Goal: Navigation & Orientation: Find specific page/section

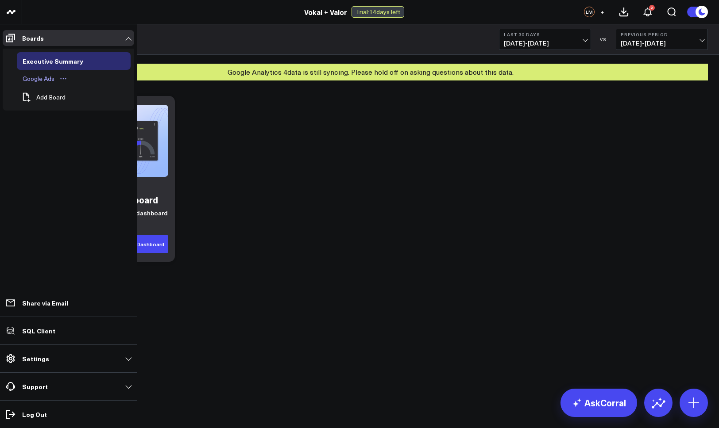
click at [39, 77] on div "Google Ads" at bounding box center [38, 78] width 36 height 11
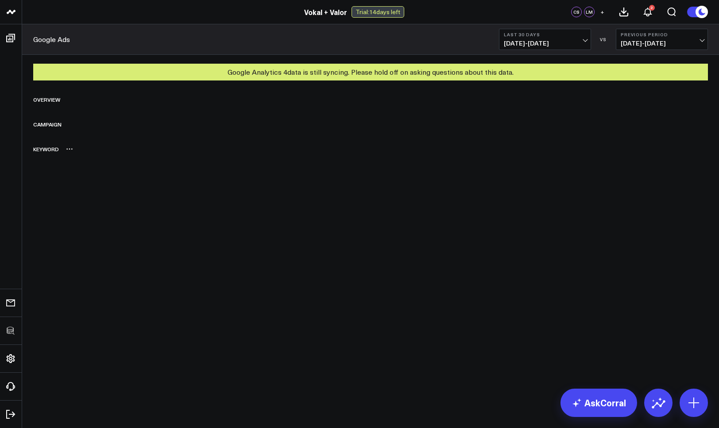
click at [627, 142] on div "Keyword" at bounding box center [370, 149] width 675 height 20
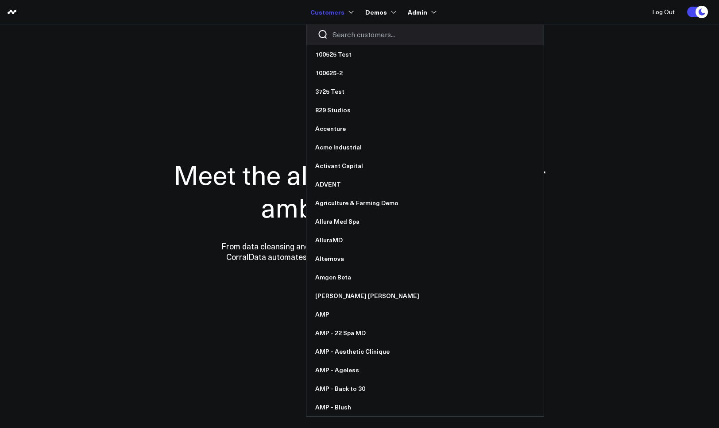
click at [358, 35] on input "Search customers input" at bounding box center [432, 35] width 200 height 10
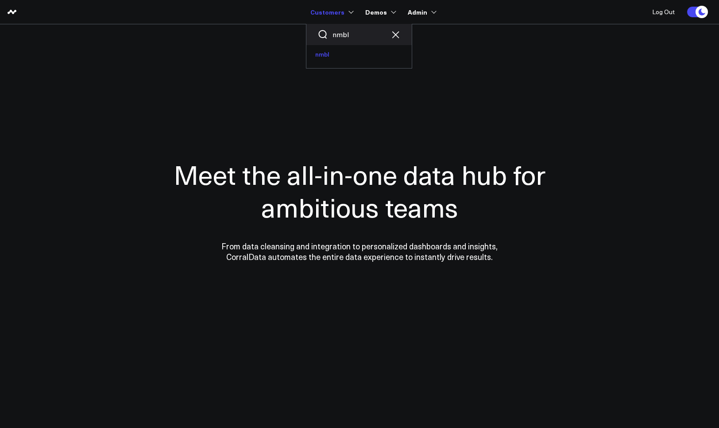
type input "nmbl"
click at [351, 57] on link "nmbl" at bounding box center [358, 54] width 105 height 19
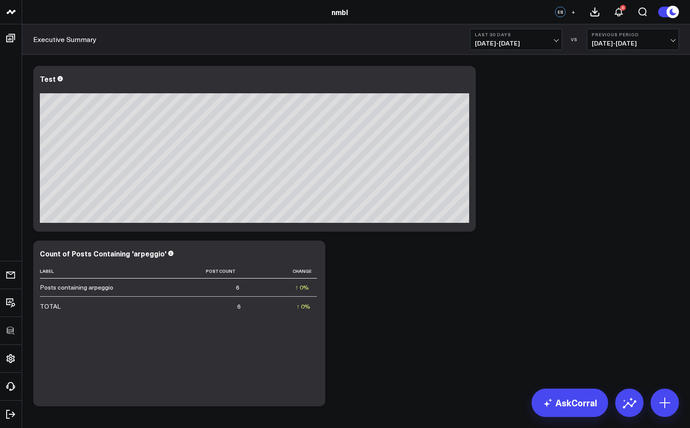
scroll to position [36, 0]
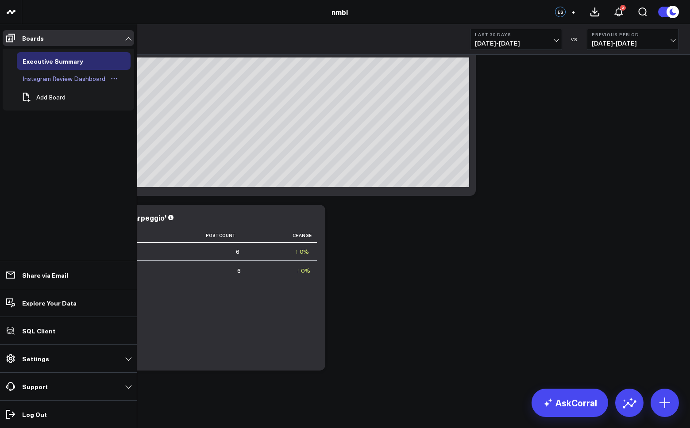
click at [41, 82] on div "Instagram Review Dashboard" at bounding box center [63, 78] width 87 height 11
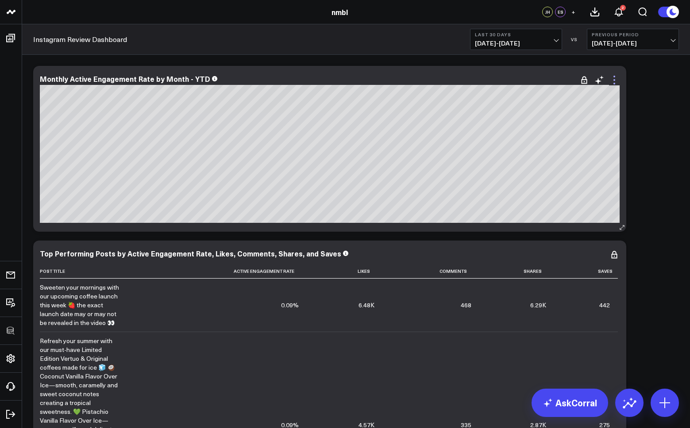
click at [616, 79] on icon at bounding box center [614, 80] width 11 height 11
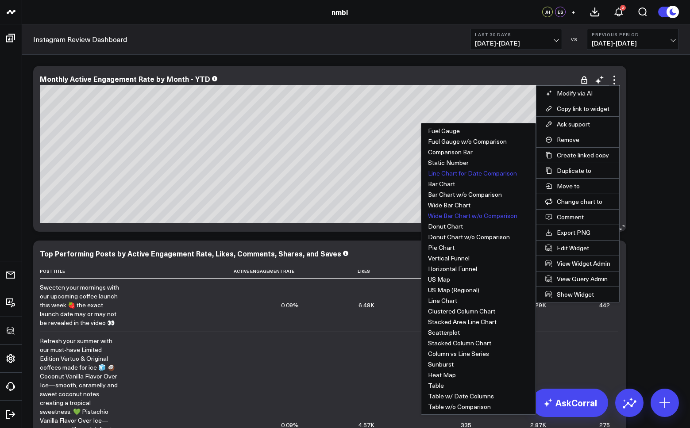
click at [454, 216] on button "Wide Bar Chart w/o Comparison" at bounding box center [478, 216] width 114 height 11
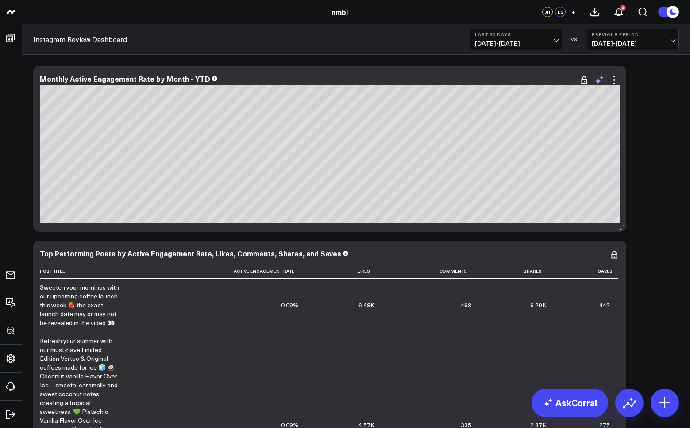
click at [598, 80] on icon at bounding box center [598, 81] width 7 height 7
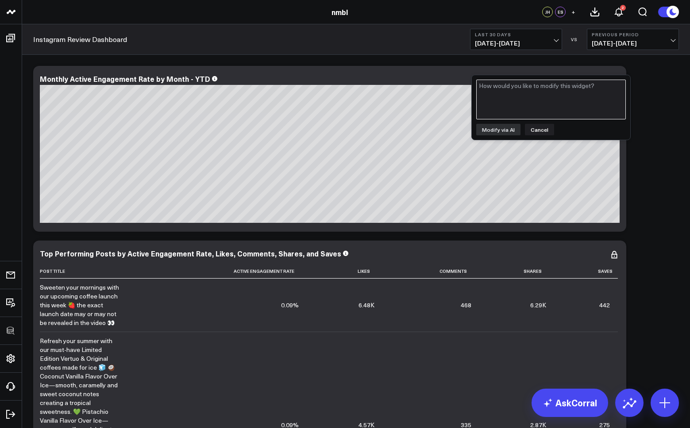
click at [569, 100] on textarea at bounding box center [551, 100] width 150 height 40
type textarea "Sort by month"
click at [507, 131] on button "Modify via AI" at bounding box center [498, 130] width 44 height 12
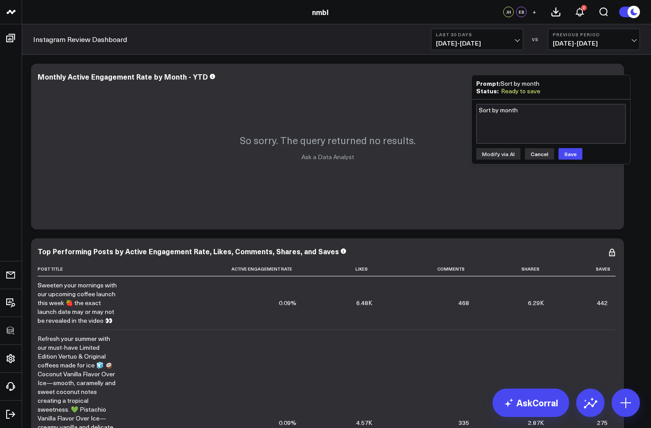
click at [540, 154] on button "Cancel" at bounding box center [539, 154] width 29 height 12
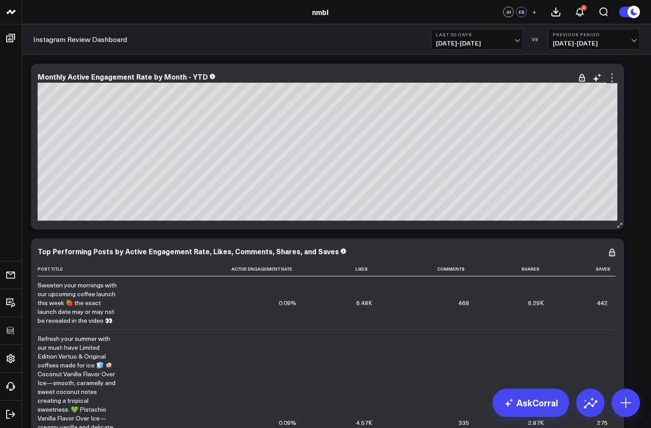
click at [612, 77] on icon at bounding box center [612, 78] width 2 height 2
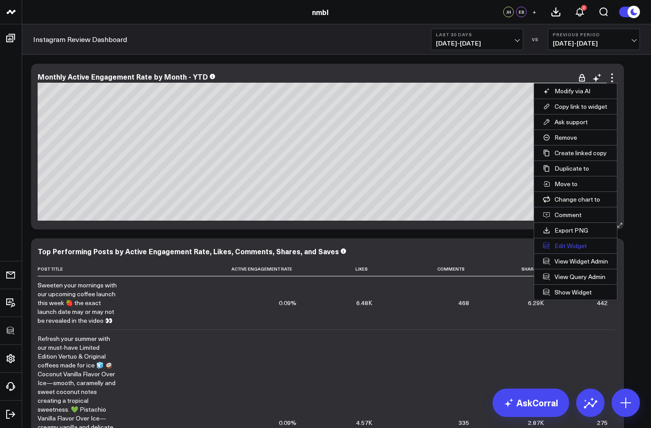
click at [567, 244] on button "Edit Widget" at bounding box center [575, 246] width 83 height 15
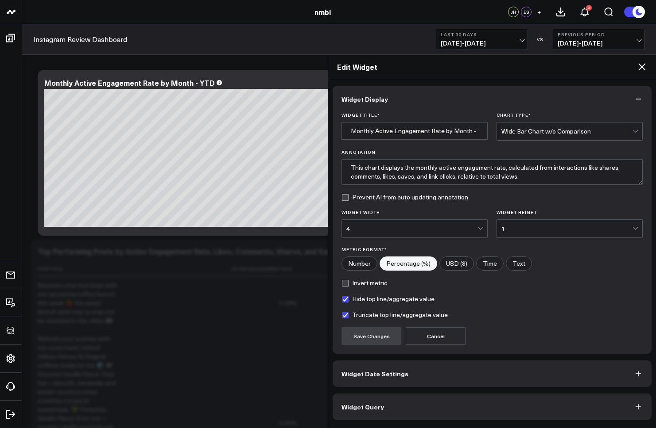
click at [377, 404] on span "Widget Query" at bounding box center [362, 407] width 42 height 7
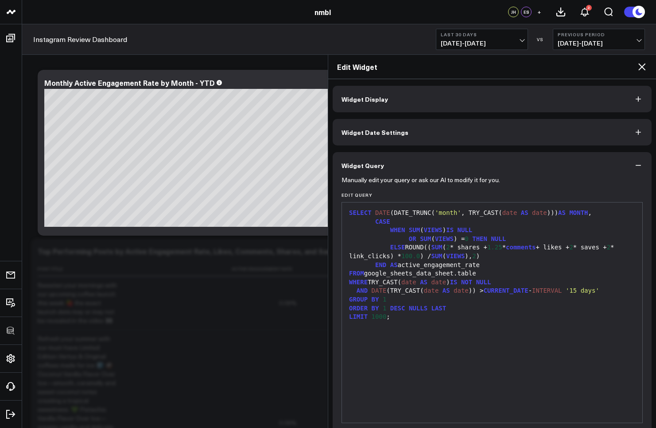
scroll to position [37, 0]
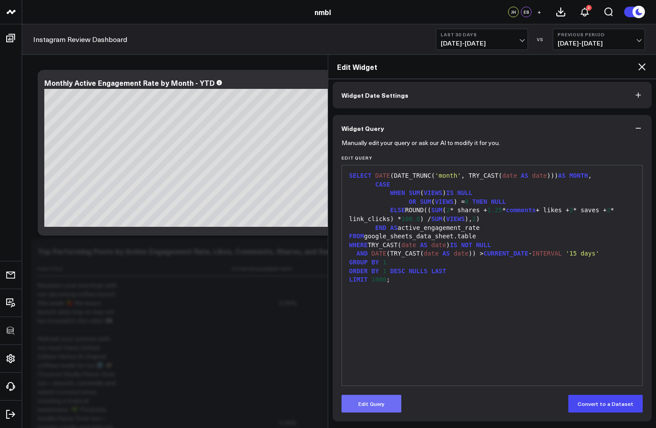
click at [371, 405] on button "Edit Query" at bounding box center [371, 404] width 60 height 18
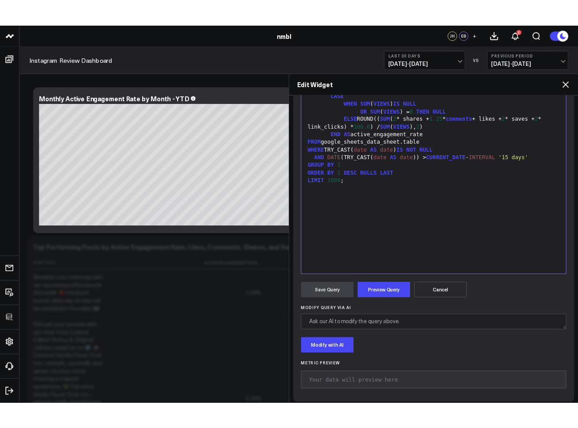
scroll to position [147, 0]
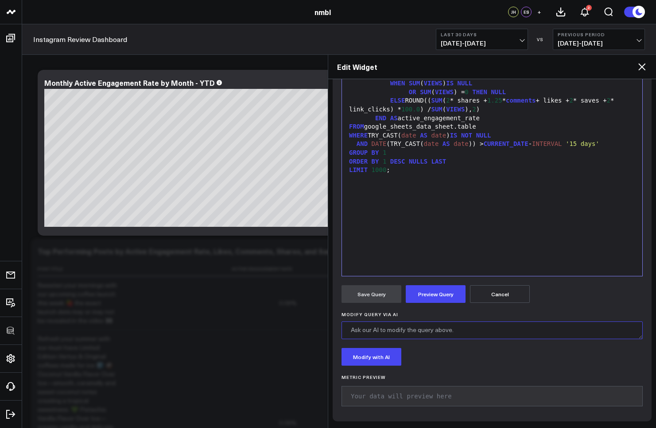
click at [409, 333] on textarea "Modify Query via AI" at bounding box center [491, 331] width 301 height 18
type textarea "Can you sort by month from past to most current"
click at [379, 358] on button "Modify with AI" at bounding box center [371, 357] width 60 height 18
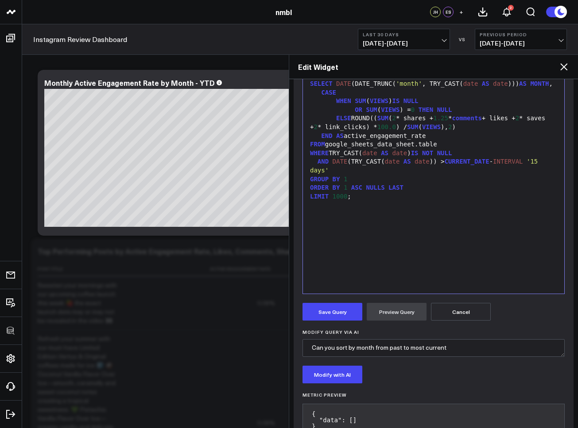
scroll to position [159, 0]
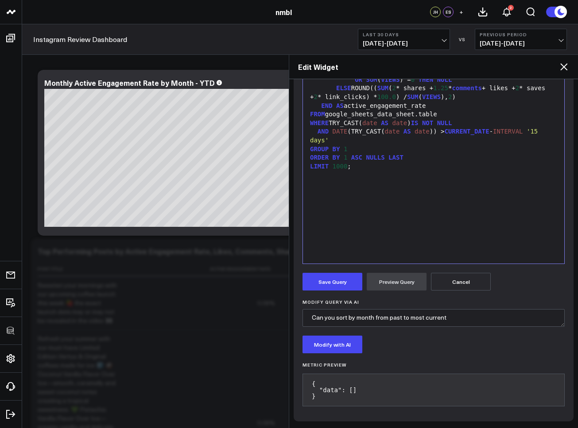
click at [467, 282] on button "Cancel" at bounding box center [461, 282] width 60 height 18
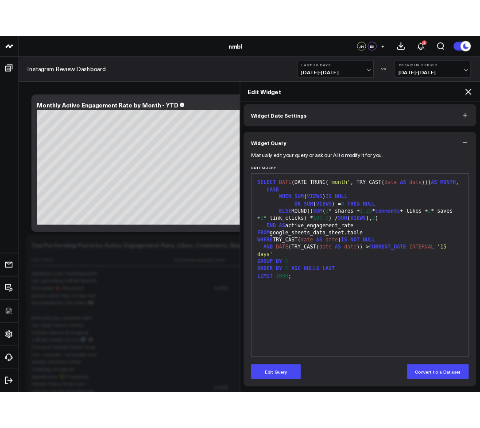
scroll to position [37, 0]
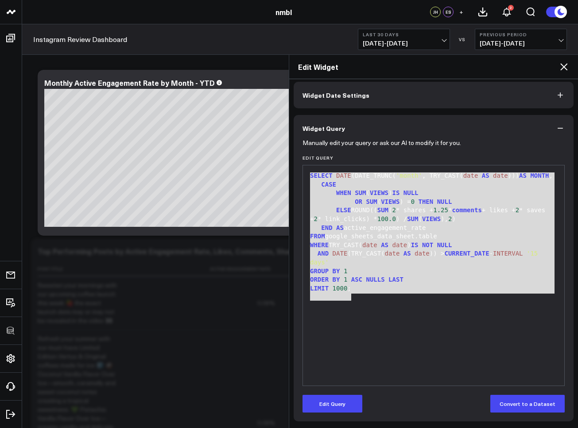
drag, startPoint x: 382, startPoint y: 288, endPoint x: 293, endPoint y: 154, distance: 160.2
click at [293, 154] on div "Widget Display Widget Date Settings Widget Query Manually edit your query or as…" at bounding box center [433, 253] width 289 height 349
copy div "SELECT DATE (DATE_TRUNC( 'month' , TRY_CAST( date AS date ))) AS MONTH , CASE W…"
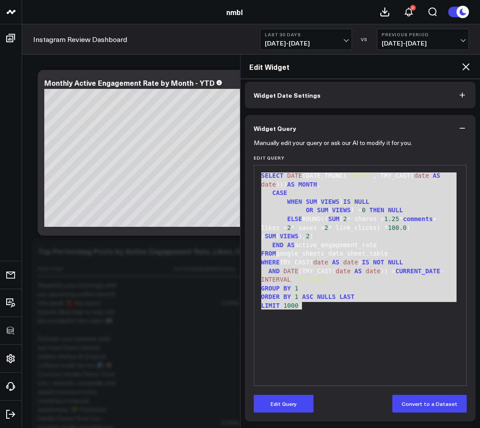
drag, startPoint x: 295, startPoint y: 408, endPoint x: 314, endPoint y: 333, distance: 76.8
click at [294, 407] on button "Edit Query" at bounding box center [284, 404] width 60 height 18
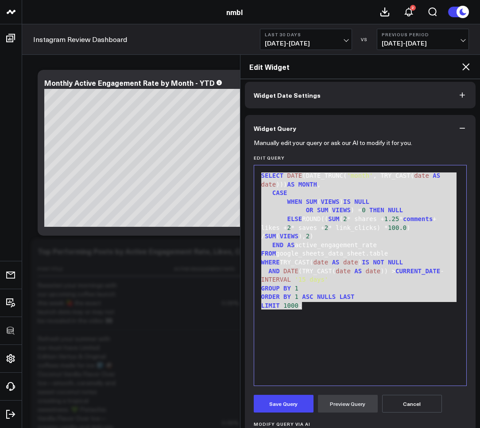
click at [345, 318] on div "SELECT DATE (DATE_TRUNC( 'month' , TRY_CAST( date AS date ))) AS MONTH , CASE W…" at bounding box center [360, 276] width 204 height 212
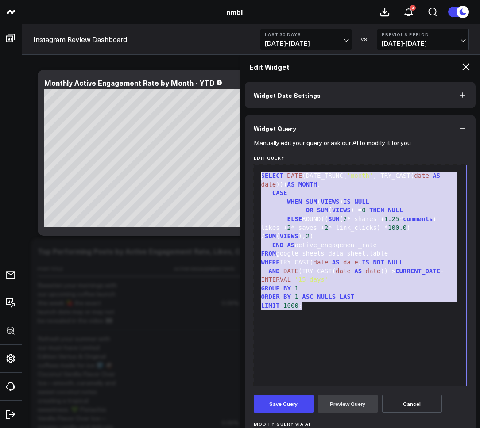
click at [232, 151] on body "100525 Test 100625-2 3725 Test 829 Studios Accenture Acme Industrial Activant C…" at bounding box center [240, 406] width 480 height 812
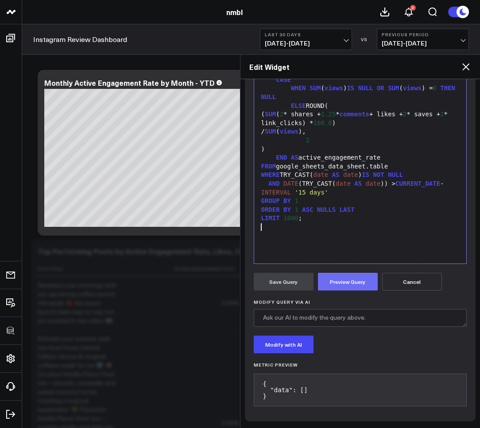
click at [352, 280] on button "Preview Query" at bounding box center [348, 282] width 60 height 18
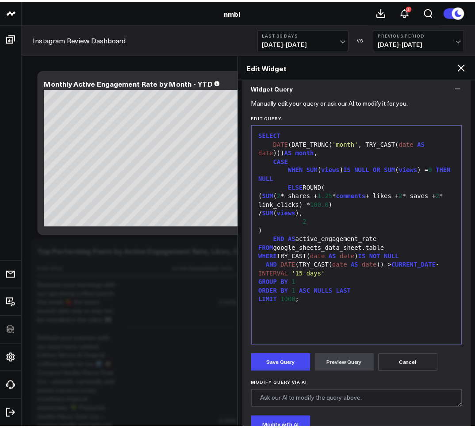
scroll to position [68, 0]
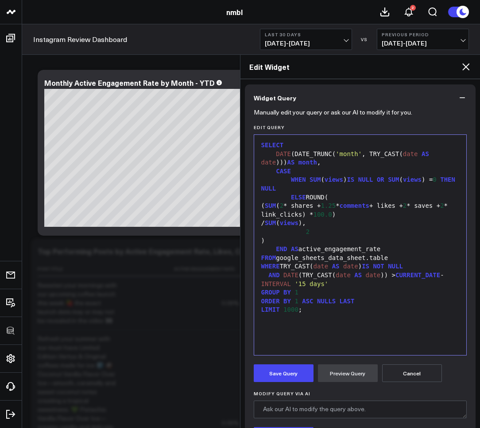
click at [463, 66] on icon at bounding box center [465, 67] width 11 height 11
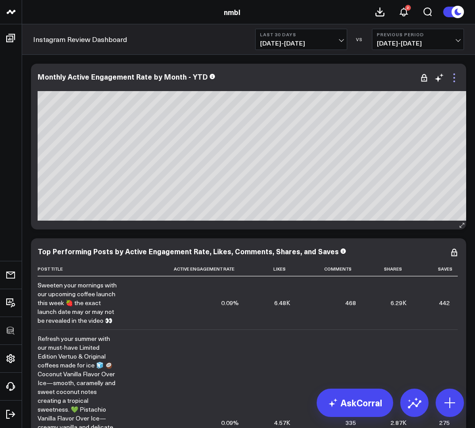
click at [455, 76] on icon at bounding box center [454, 78] width 11 height 11
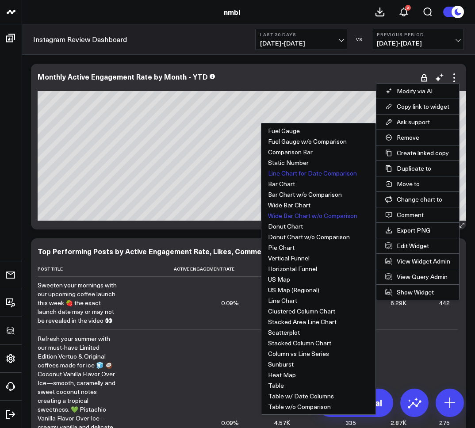
click at [325, 173] on button "Line Chart for Date Comparison" at bounding box center [319, 173] width 114 height 11
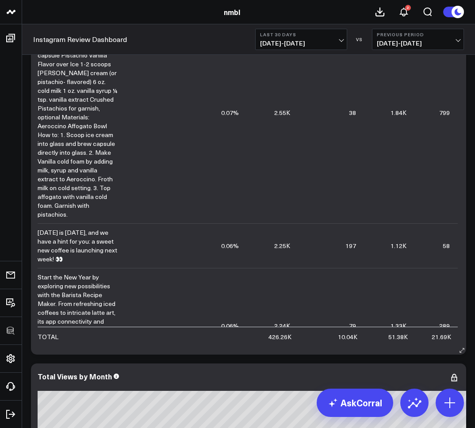
scroll to position [363, 0]
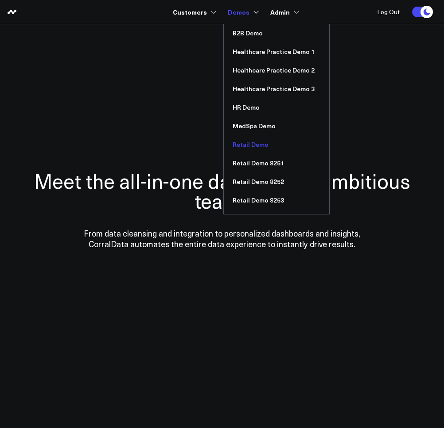
click at [247, 143] on link "Retail Demo" at bounding box center [276, 144] width 105 height 19
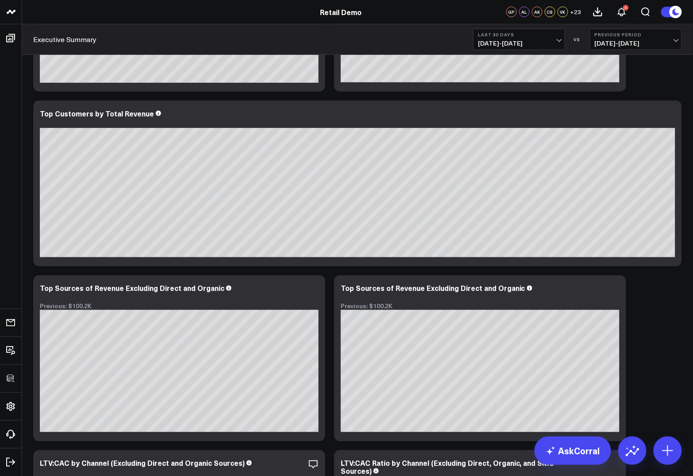
scroll to position [1317, 0]
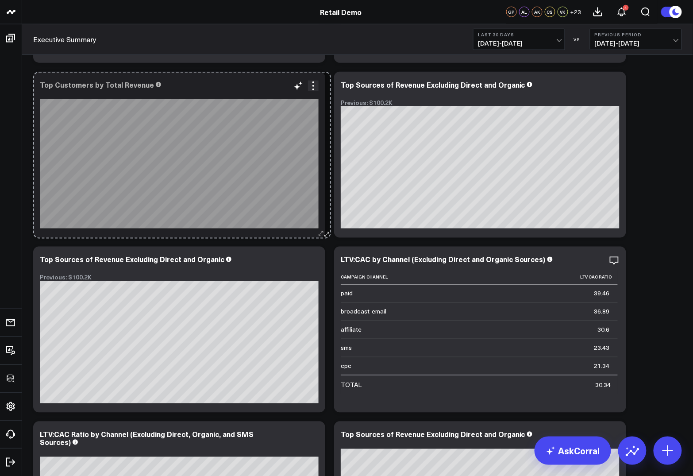
drag, startPoint x: 675, startPoint y: 231, endPoint x: 324, endPoint y: 232, distance: 351.5
click at [324, 232] on icon at bounding box center [321, 233] width 7 height 7
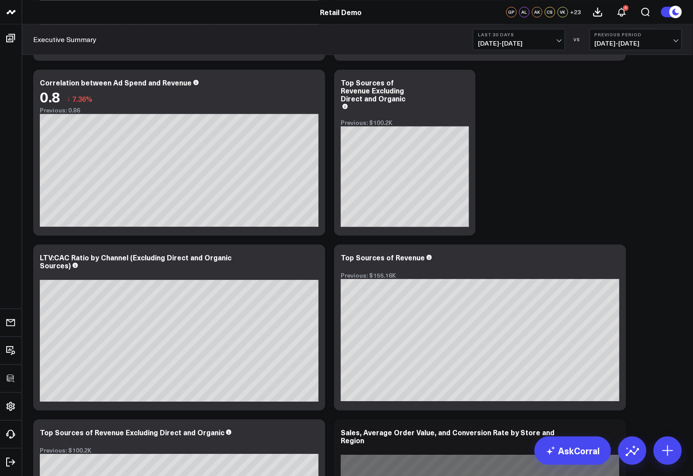
scroll to position [4808, 0]
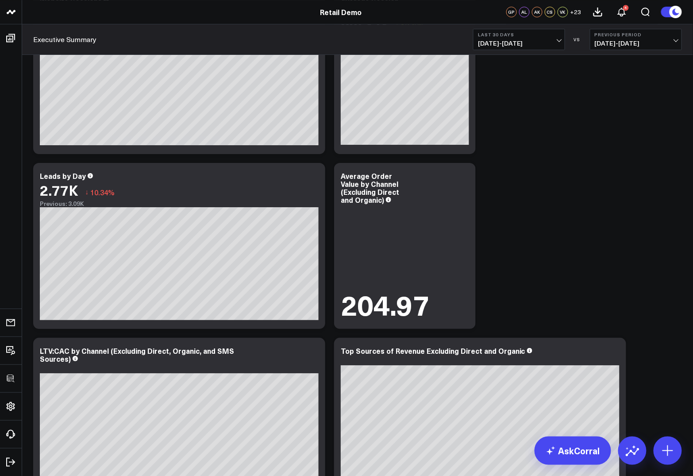
scroll to position [877, 0]
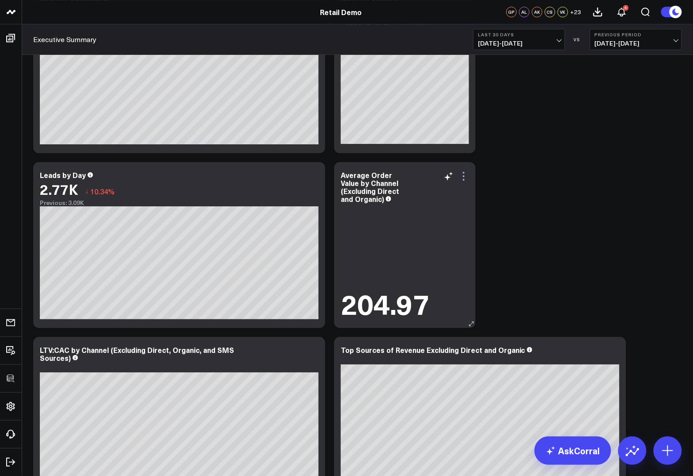
click at [443, 177] on icon at bounding box center [464, 176] width 11 height 11
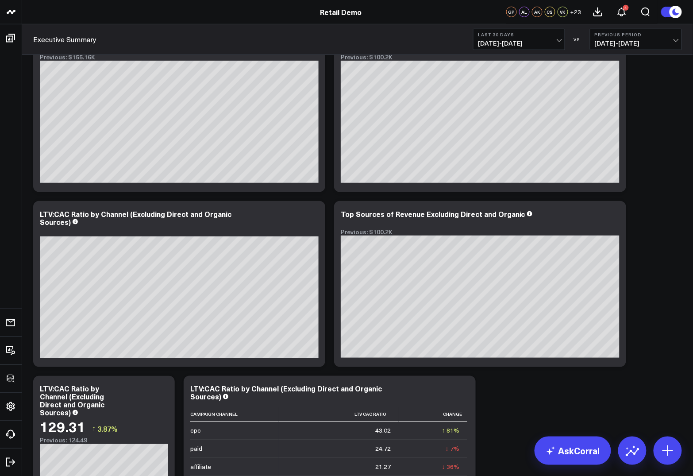
scroll to position [4808, 0]
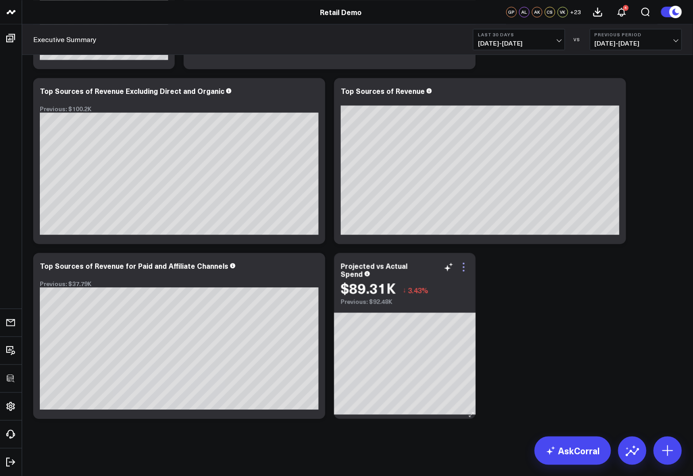
click at [443, 264] on icon at bounding box center [464, 267] width 11 height 11
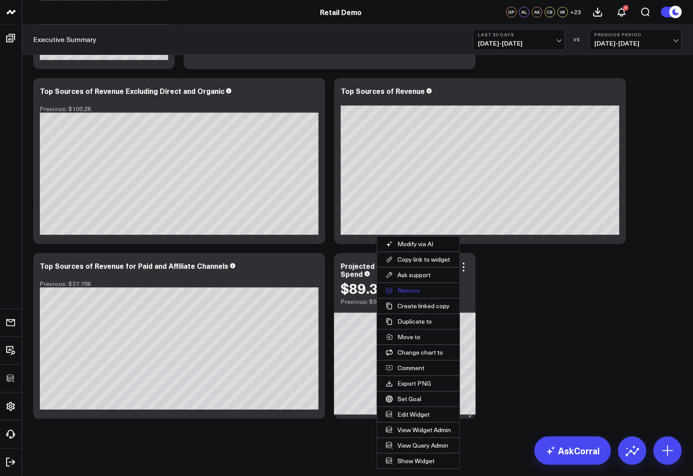
click at [411, 286] on button "Remove" at bounding box center [418, 290] width 83 height 15
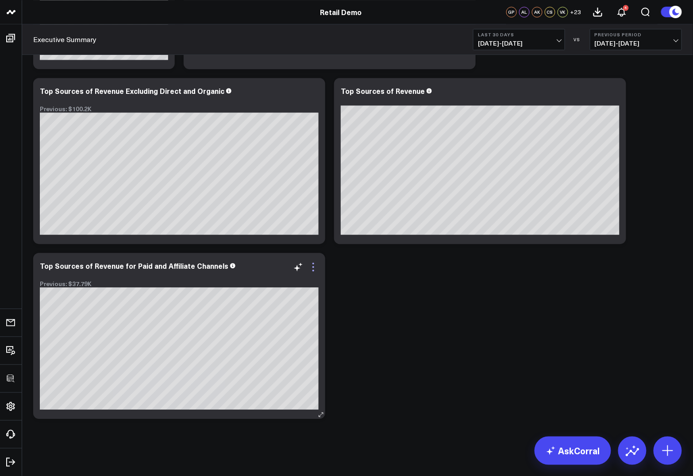
click at [302, 270] on icon at bounding box center [298, 267] width 11 height 11
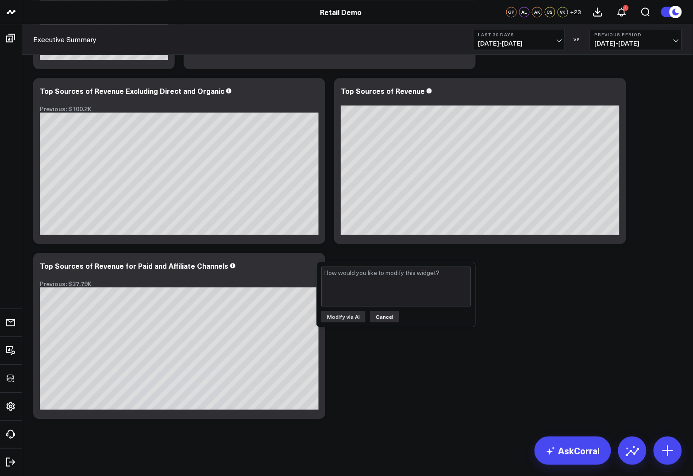
click at [382, 311] on button "Cancel" at bounding box center [384, 317] width 29 height 12
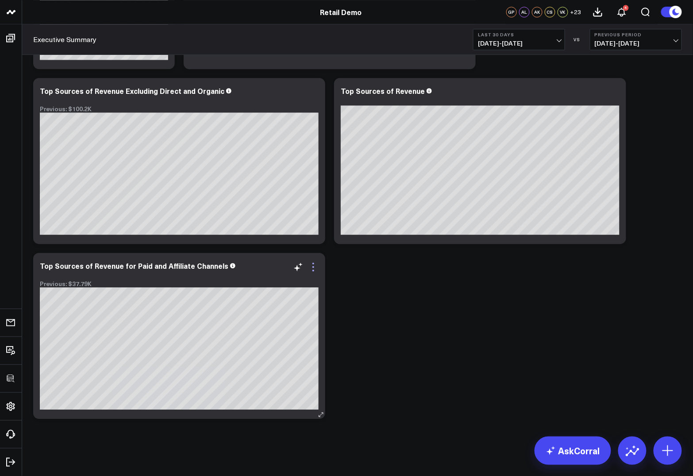
click at [310, 266] on icon at bounding box center [313, 267] width 11 height 11
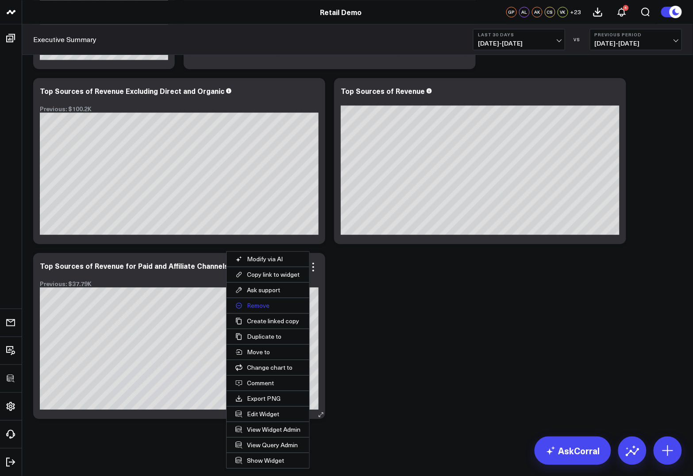
click at [260, 300] on button "Remove" at bounding box center [268, 305] width 83 height 15
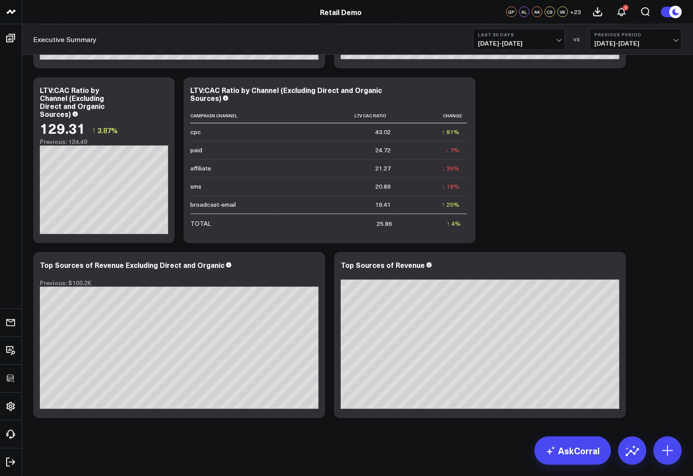
scroll to position [4633, 0]
click at [0, 0] on icon at bounding box center [0, 0] width 0 height 0
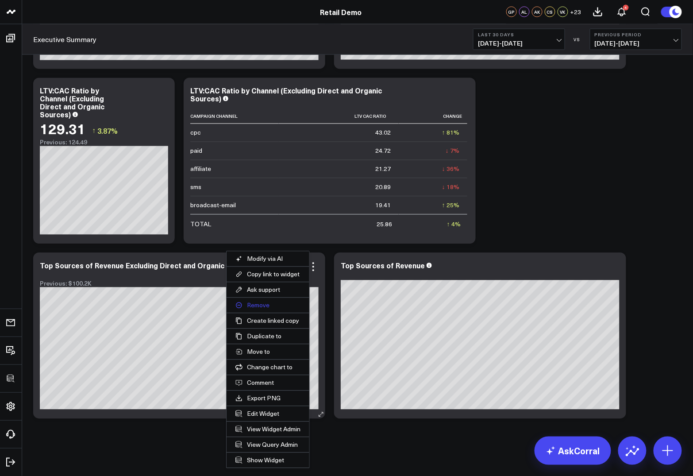
click at [259, 303] on button "Remove" at bounding box center [268, 305] width 83 height 15
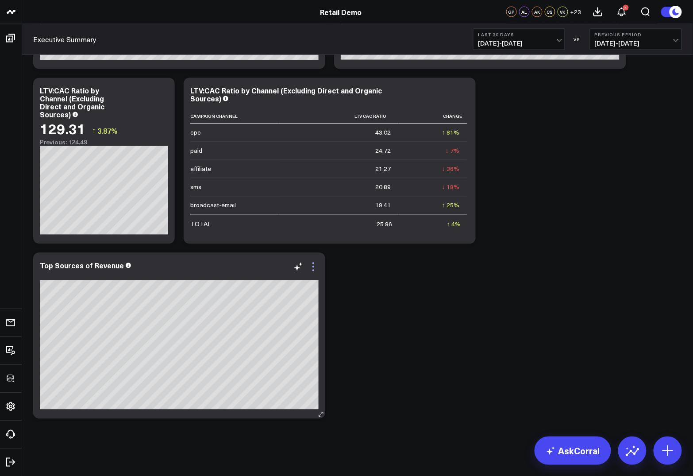
click at [314, 266] on icon at bounding box center [313, 267] width 11 height 11
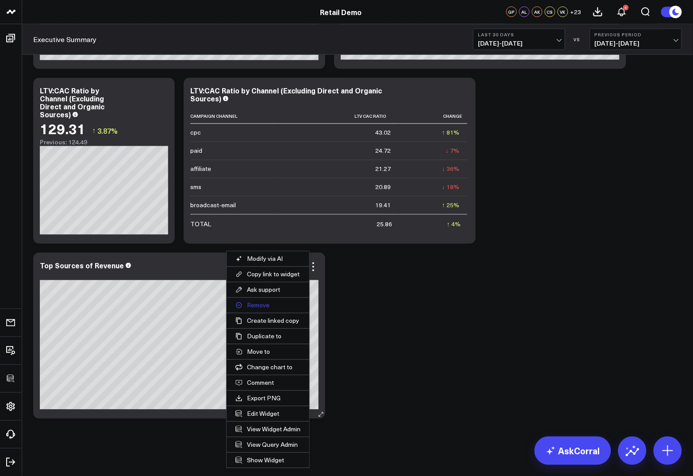
click at [261, 302] on button "Remove" at bounding box center [268, 305] width 83 height 15
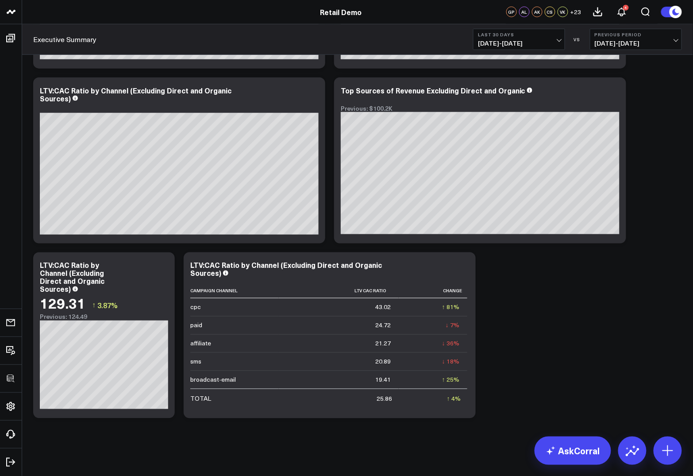
scroll to position [4458, 0]
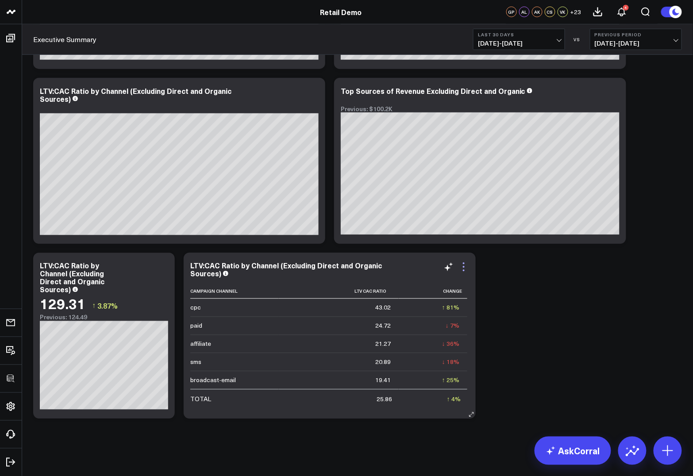
click at [443, 266] on icon at bounding box center [464, 267] width 11 height 11
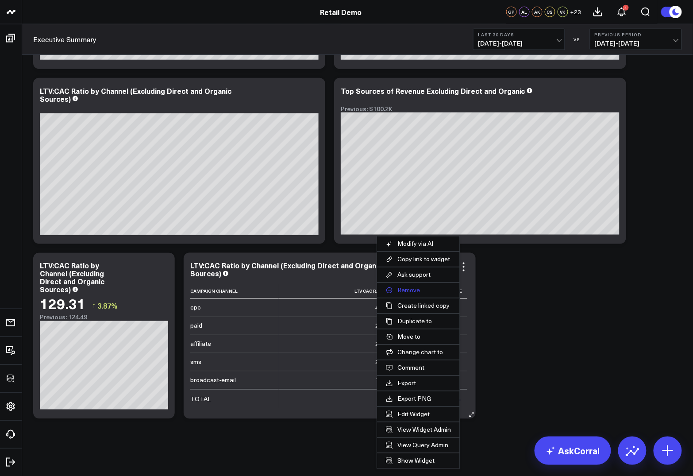
click at [404, 288] on button "Remove" at bounding box center [418, 290] width 83 height 15
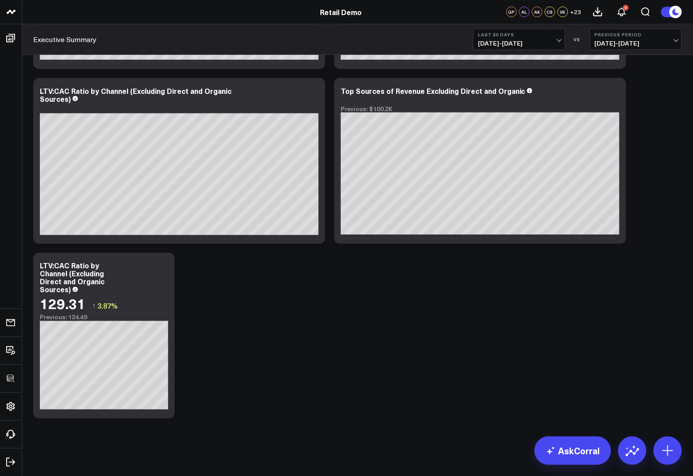
click at [0, 0] on icon at bounding box center [0, 0] width 0 height 0
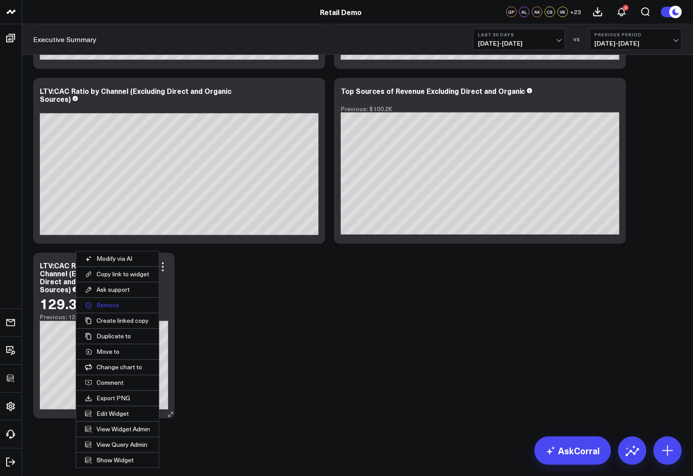
click at [115, 306] on button "Remove" at bounding box center [117, 305] width 83 height 15
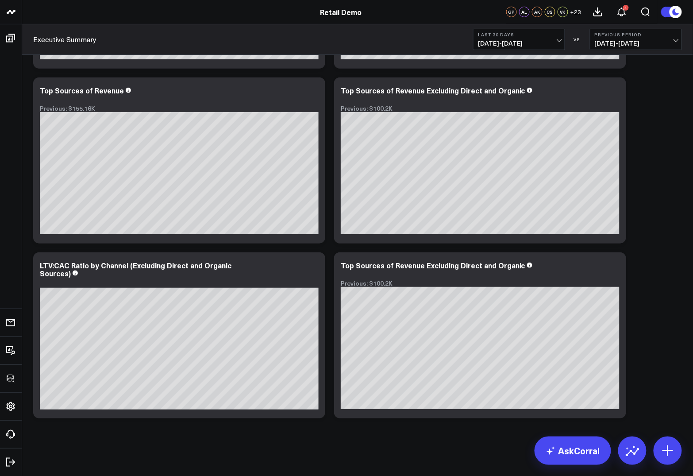
scroll to position [4283, 0]
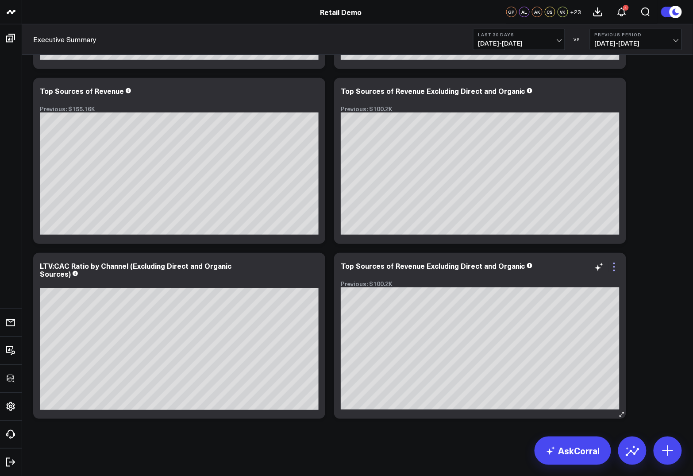
click at [443, 266] on icon at bounding box center [614, 267] width 2 height 2
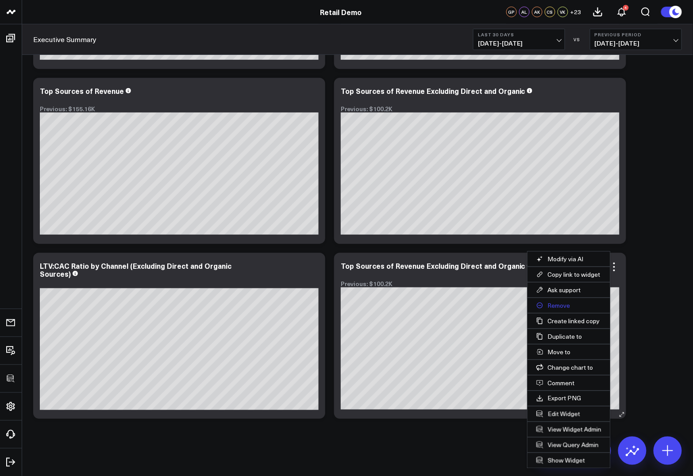
click at [443, 305] on button "Remove" at bounding box center [569, 305] width 83 height 15
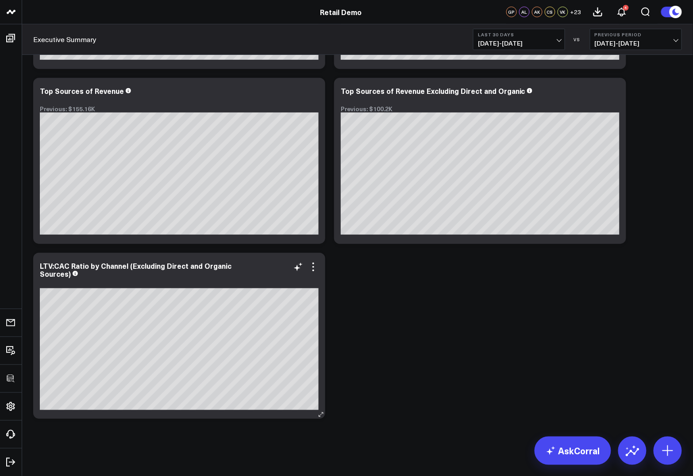
click at [314, 267] on icon at bounding box center [313, 267] width 11 height 11
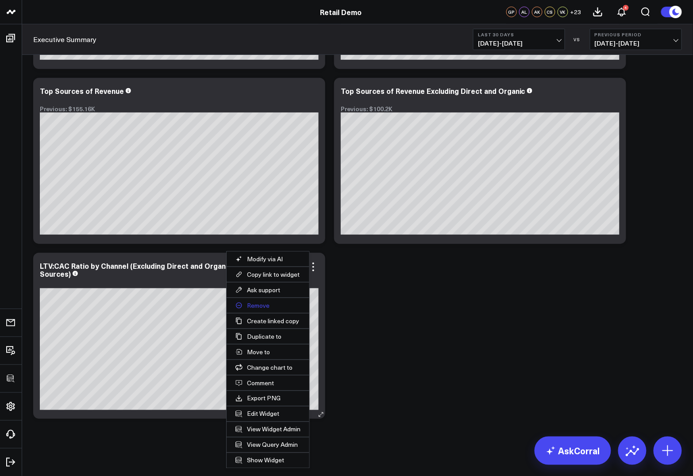
click at [264, 305] on button "Remove" at bounding box center [268, 305] width 83 height 15
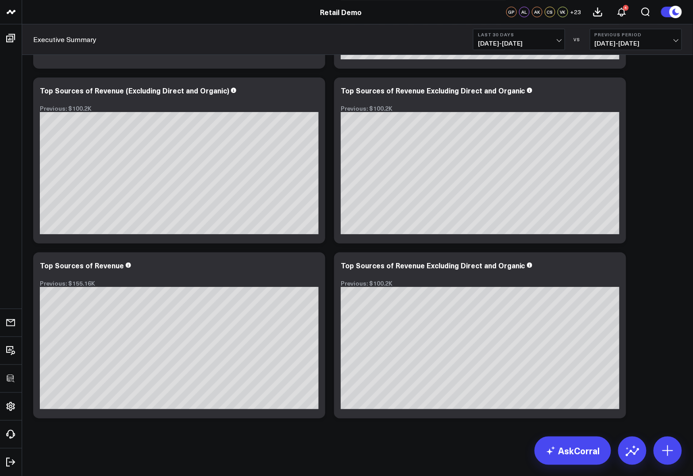
scroll to position [4109, 0]
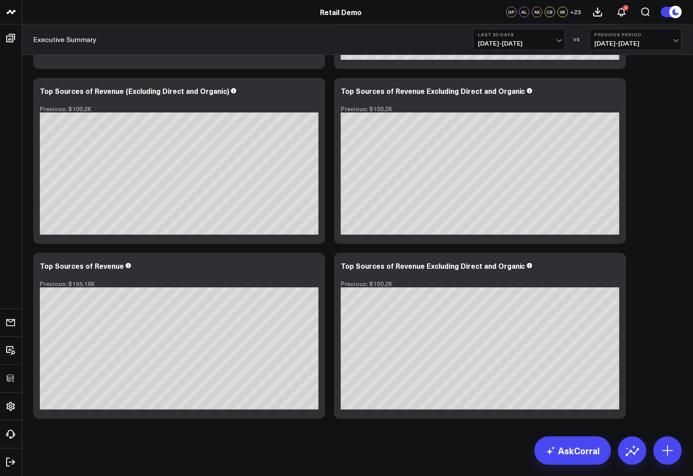
click at [0, 0] on icon at bounding box center [0, 0] width 0 height 0
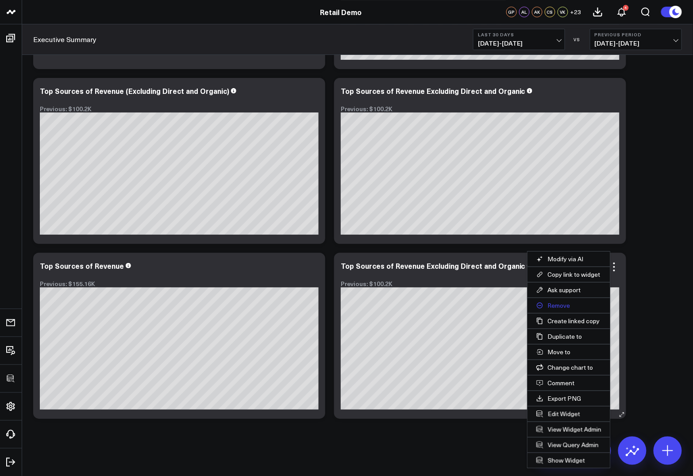
click at [443, 305] on button "Remove" at bounding box center [569, 305] width 83 height 15
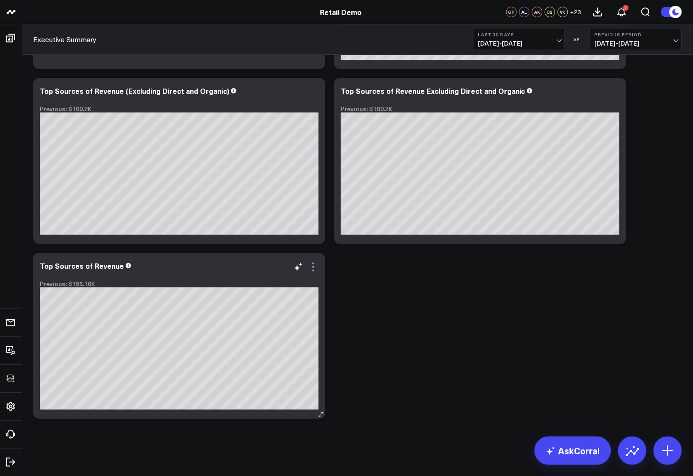
click at [313, 265] on icon at bounding box center [313, 267] width 11 height 11
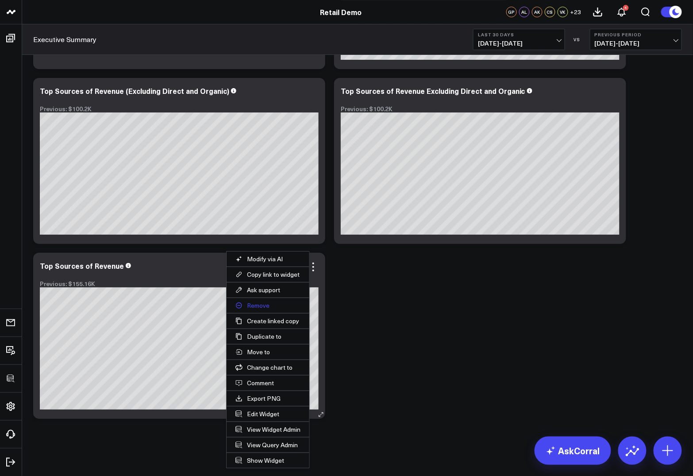
click at [256, 304] on button "Remove" at bounding box center [268, 305] width 83 height 15
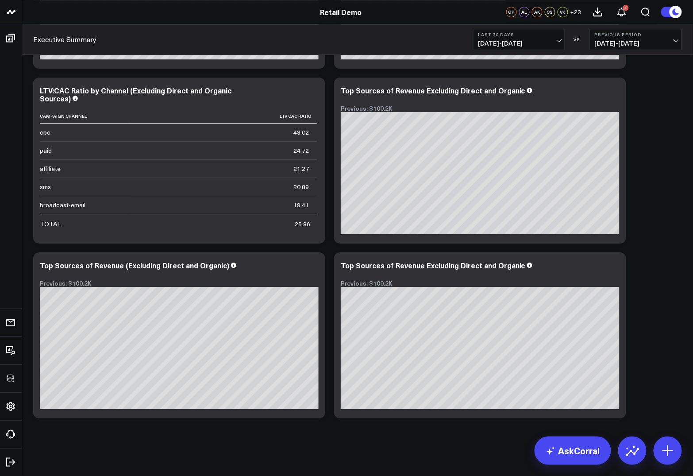
scroll to position [3934, 0]
click at [314, 264] on icon at bounding box center [313, 267] width 11 height 11
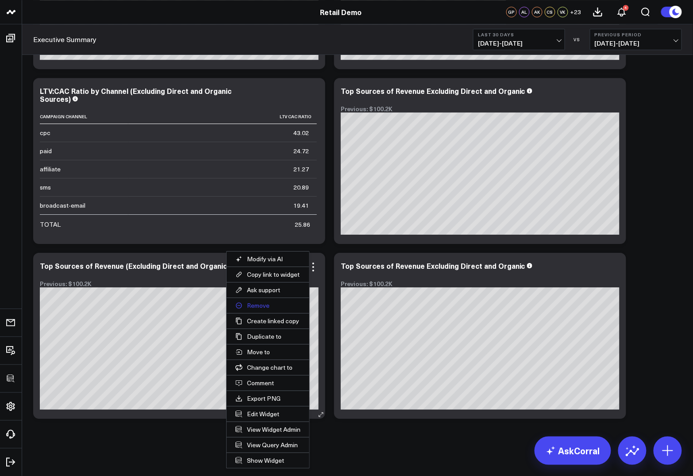
click at [262, 304] on button "Remove" at bounding box center [268, 305] width 83 height 15
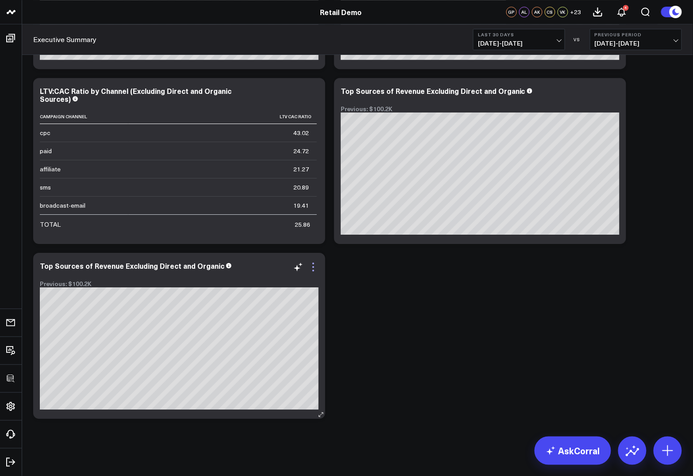
click at [313, 266] on icon at bounding box center [313, 267] width 2 height 2
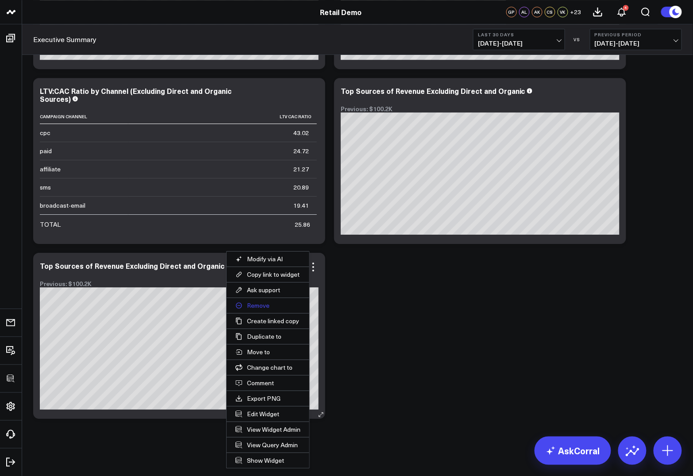
click at [258, 304] on button "Remove" at bounding box center [268, 305] width 83 height 15
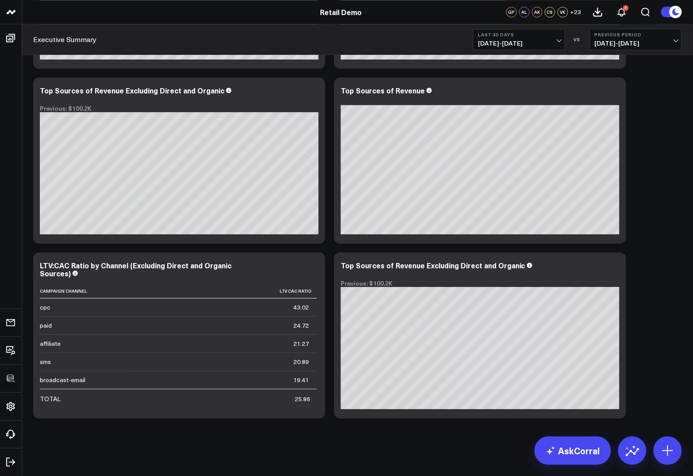
scroll to position [3759, 0]
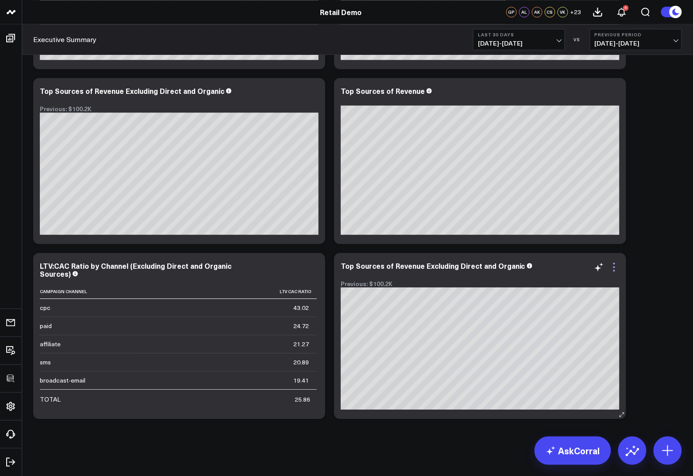
click at [443, 265] on icon at bounding box center [614, 267] width 11 height 11
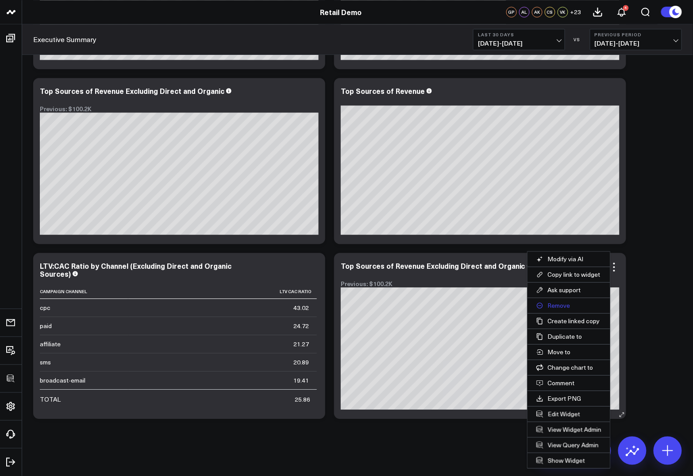
click at [443, 301] on button "Remove" at bounding box center [569, 305] width 83 height 15
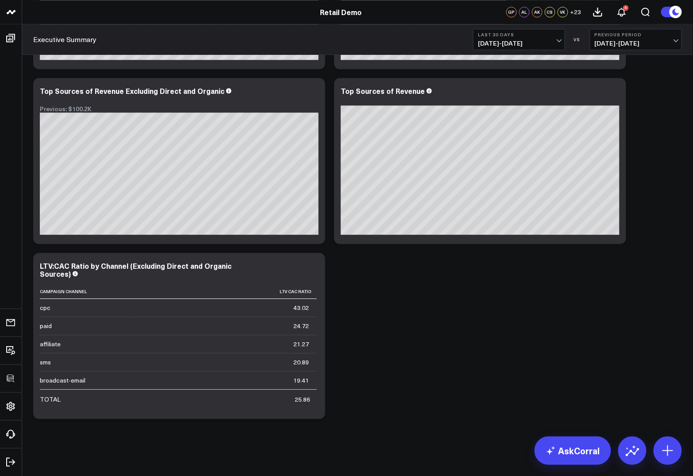
click at [0, 0] on icon at bounding box center [0, 0] width 0 height 0
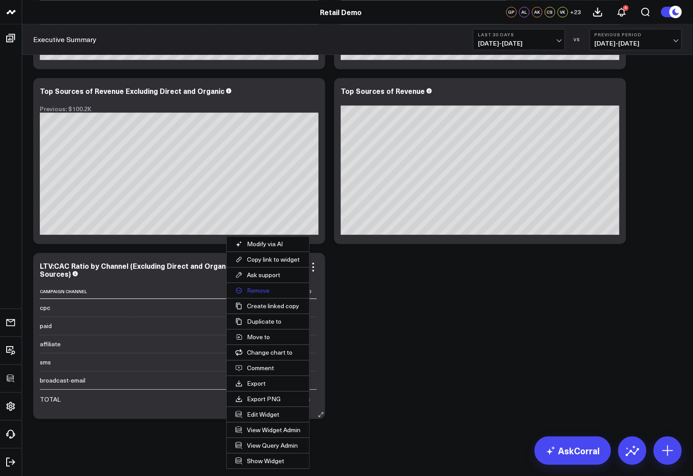
click at [258, 285] on button "Remove" at bounding box center [268, 290] width 83 height 15
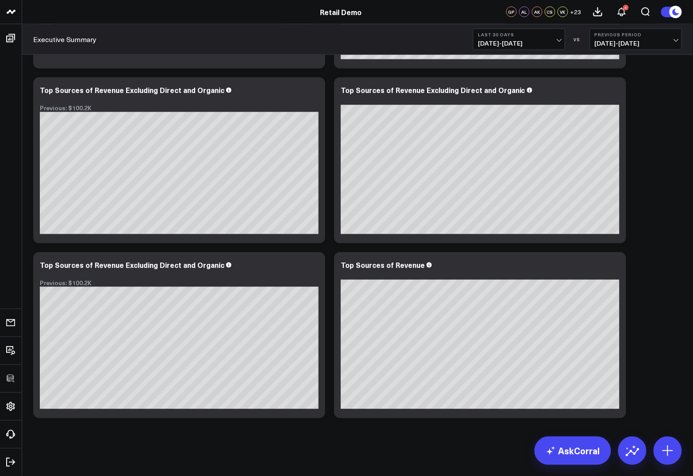
scroll to position [3584, 0]
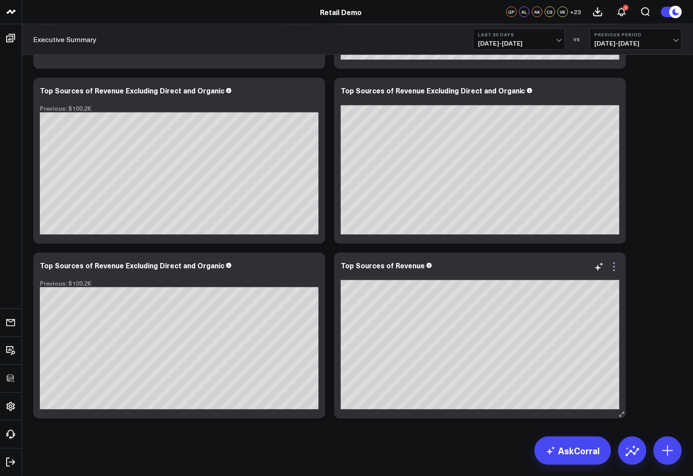
click at [443, 262] on icon at bounding box center [614, 267] width 11 height 11
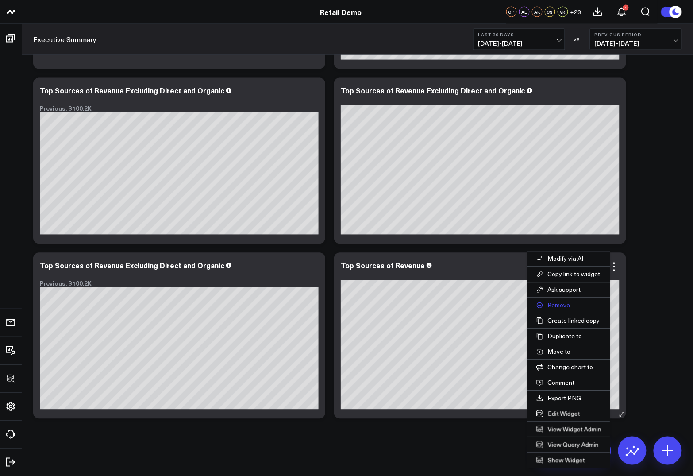
click at [443, 303] on button "Remove" at bounding box center [569, 305] width 83 height 15
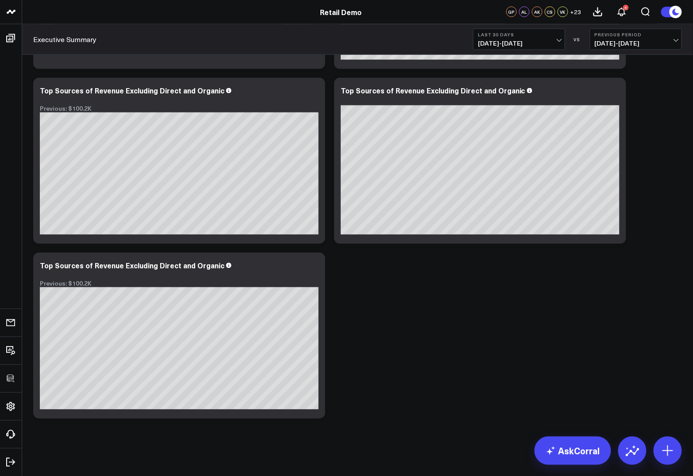
click at [0, 0] on icon at bounding box center [0, 0] width 0 height 0
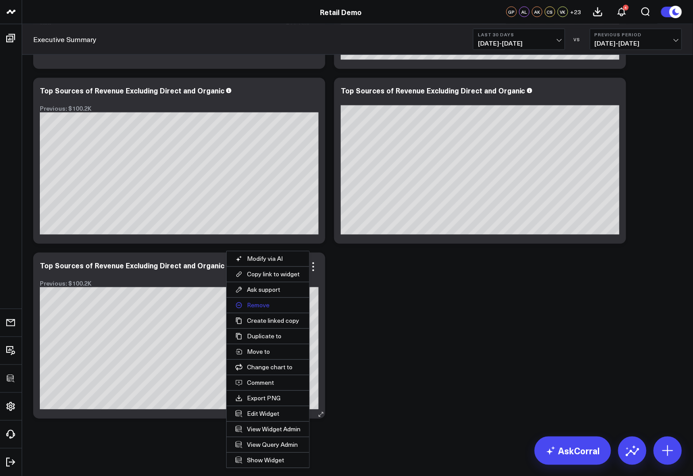
click at [262, 302] on button "Remove" at bounding box center [268, 305] width 83 height 15
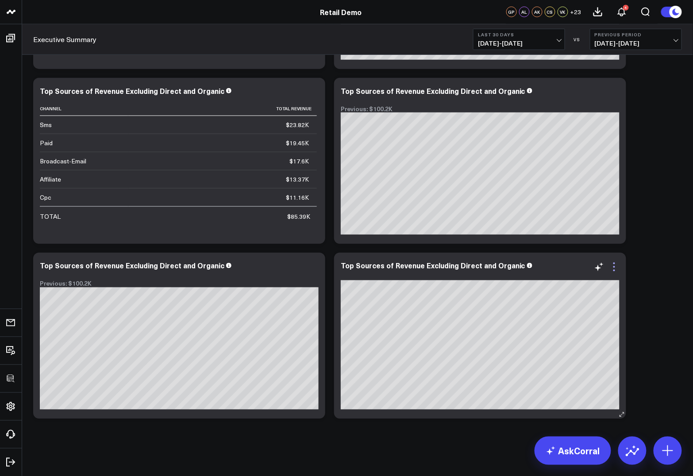
click at [443, 265] on icon at bounding box center [614, 267] width 11 height 11
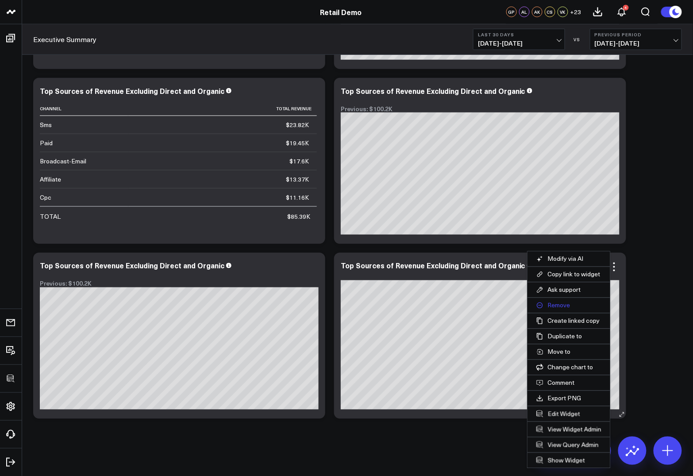
click at [443, 305] on button "Remove" at bounding box center [569, 305] width 83 height 15
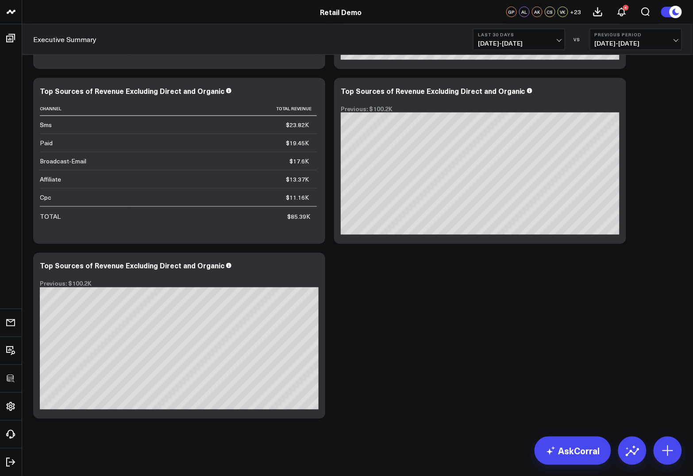
click at [0, 0] on icon at bounding box center [0, 0] width 0 height 0
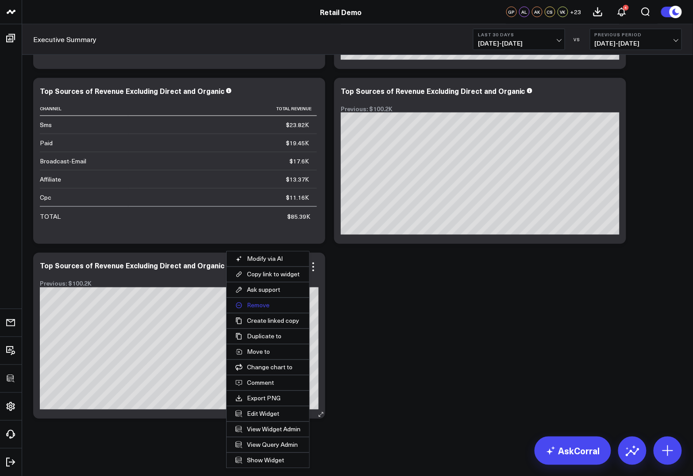
click at [265, 305] on button "Remove" at bounding box center [268, 305] width 83 height 15
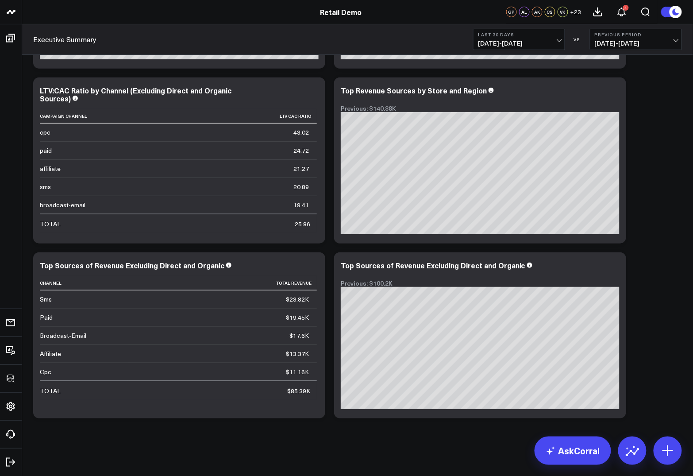
scroll to position [3234, 0]
click at [443, 267] on icon at bounding box center [614, 267] width 2 height 2
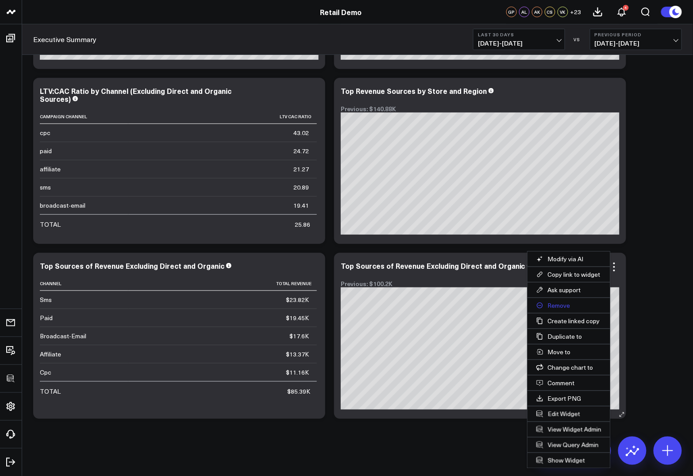
click at [443, 301] on button "Remove" at bounding box center [569, 305] width 83 height 15
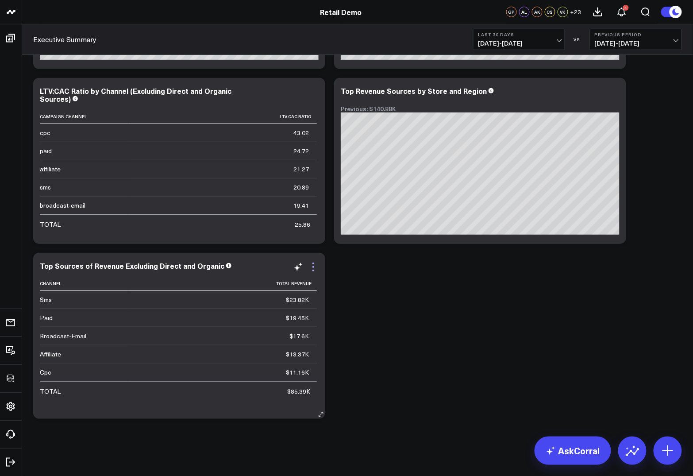
click at [313, 270] on icon at bounding box center [313, 271] width 2 height 2
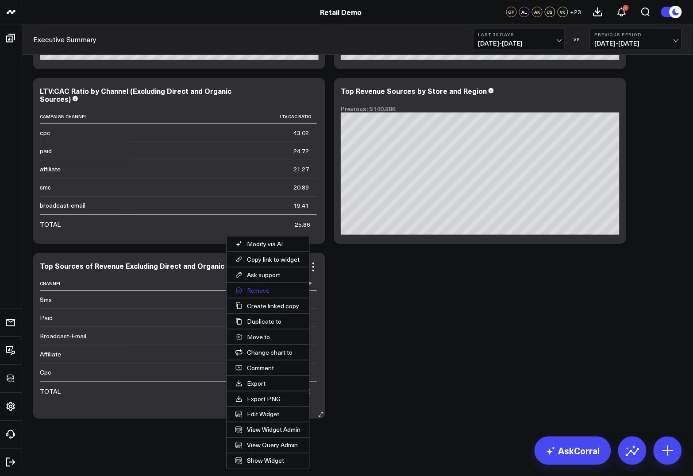
click at [257, 289] on button "Remove" at bounding box center [268, 290] width 83 height 15
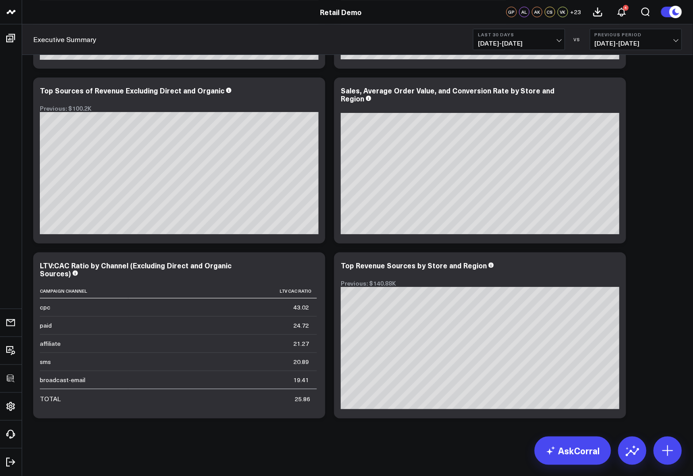
scroll to position [3059, 0]
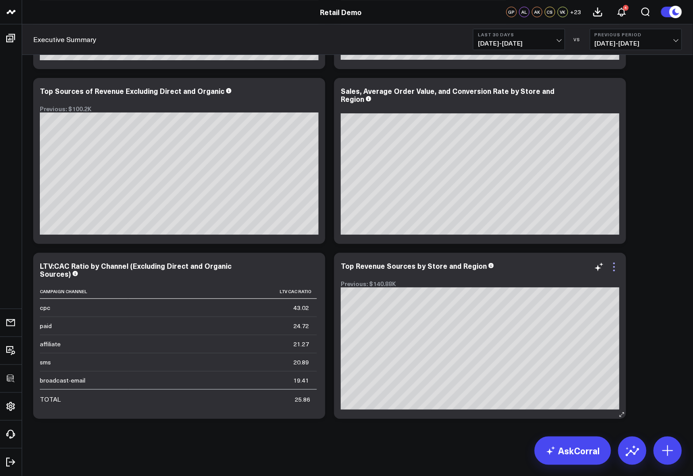
click at [443, 266] on icon at bounding box center [614, 267] width 2 height 2
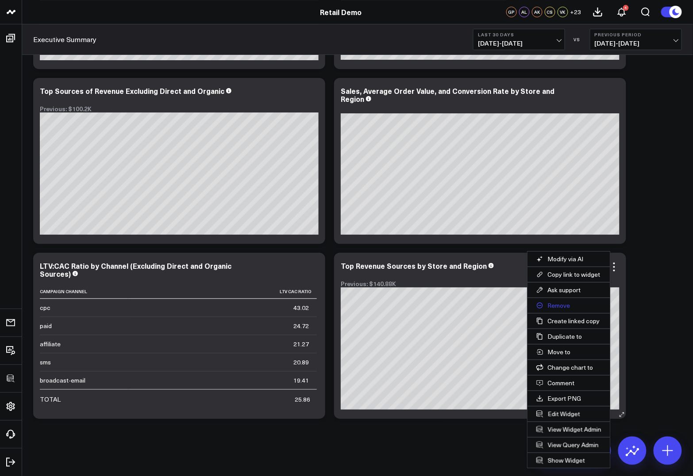
click at [443, 300] on button "Remove" at bounding box center [569, 305] width 83 height 15
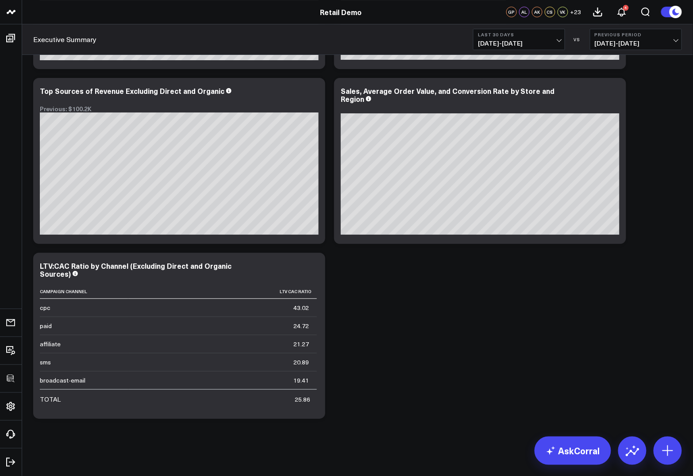
click at [0, 0] on icon at bounding box center [0, 0] width 0 height 0
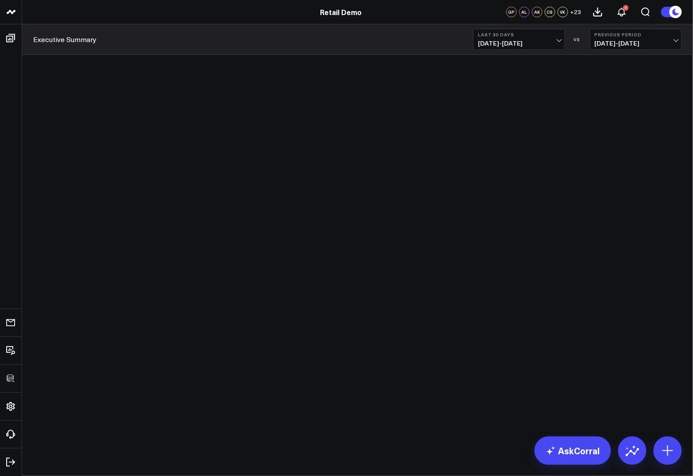
click button "Remove"
click icon
drag, startPoint x: 565, startPoint y: 139, endPoint x: 382, endPoint y: 175, distance: 187.3
click div "Modify via AI Copy link to widget Ask support Remove Create linked copy Executi…"
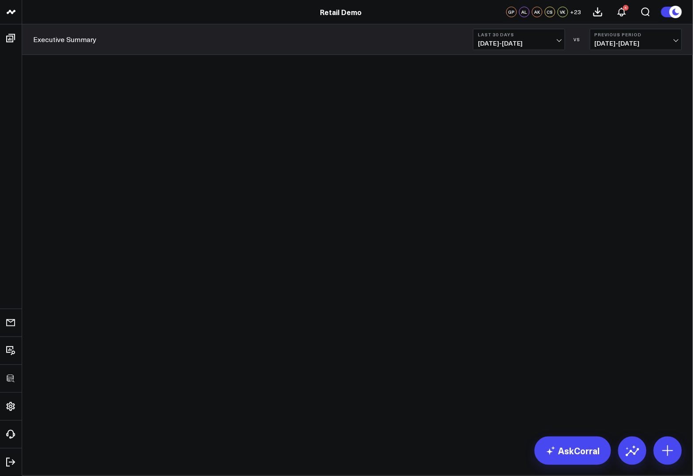
drag, startPoint x: 621, startPoint y: 401, endPoint x: 598, endPoint y: 213, distance: 188.6
click div "Executive Summary Executive Summary: Performance Overview 1. Strong Growth in O…"
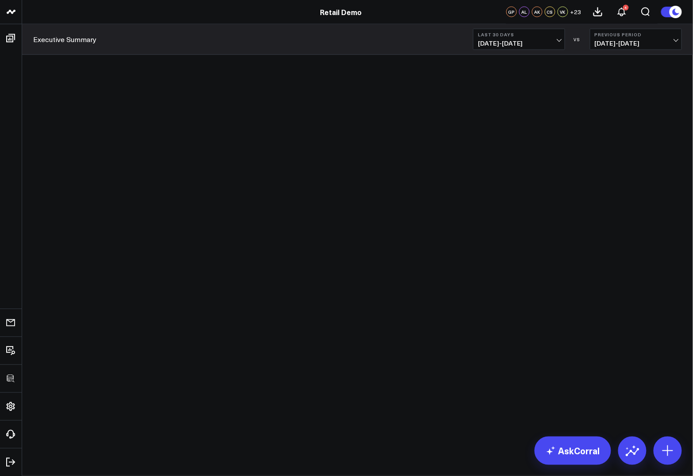
scroll to position [409, 0]
click icon
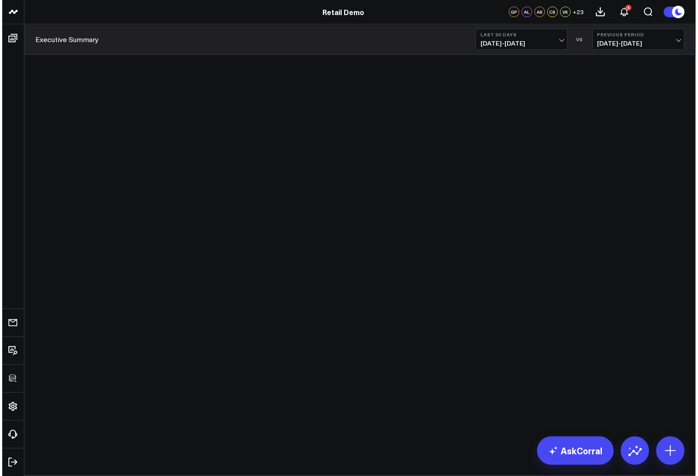
scroll to position [398, 0]
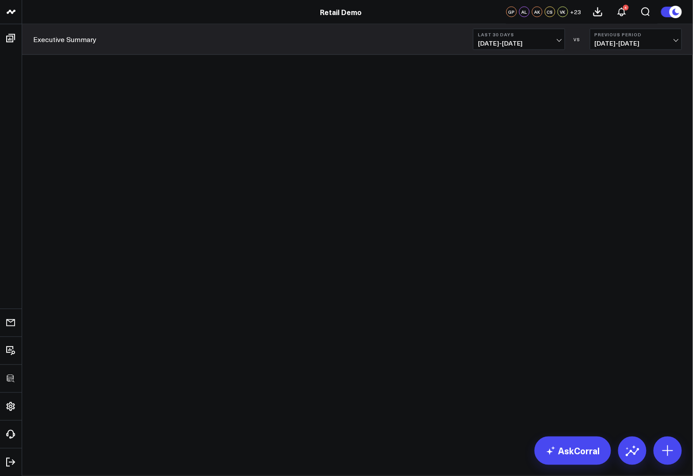
click button "Edit Widget"
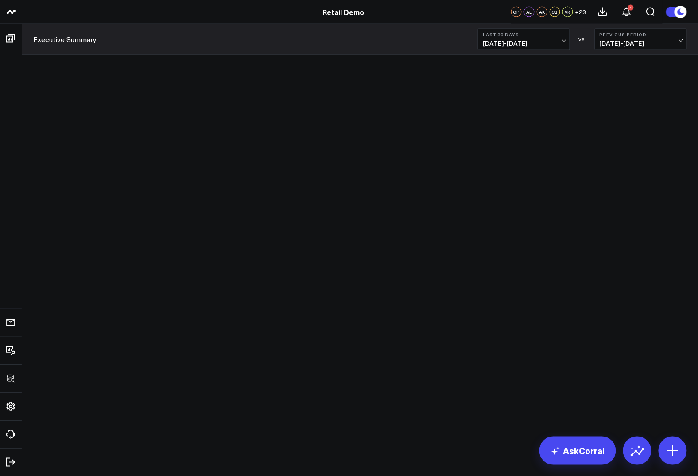
click label "Truncate top line/aggregate value"
click input "Truncate top line/aggregate value"
checkbox input "false"
click button "Save Changes"
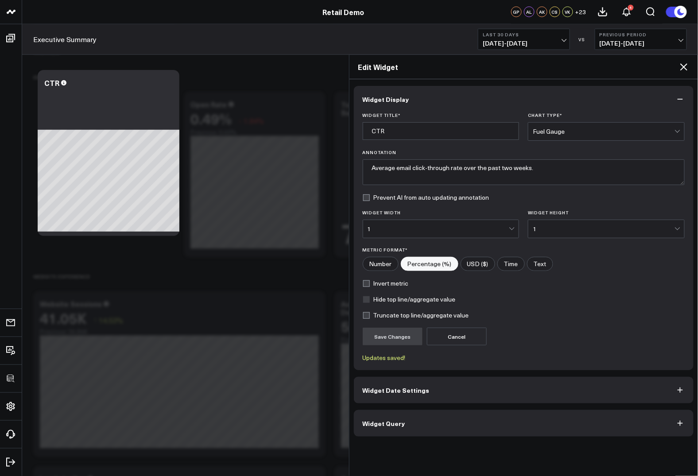
click at [387, 316] on label "Truncate top line/aggregate value" at bounding box center [416, 315] width 106 height 7
click at [370, 316] on input "Truncate top line/aggregate value" at bounding box center [366, 315] width 7 height 7
checkbox input "true"
click at [389, 331] on button "Save Changes" at bounding box center [393, 337] width 60 height 18
click at [684, 66] on icon at bounding box center [683, 66] width 7 height 7
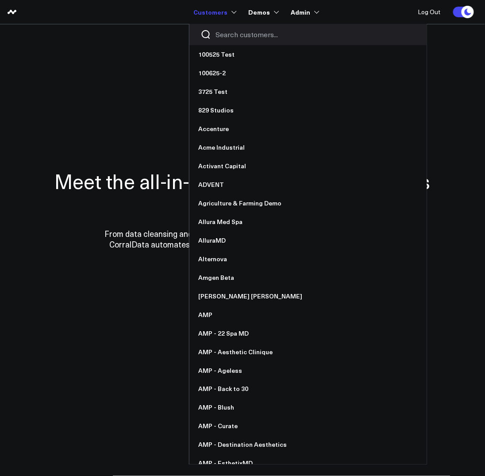
click at [228, 37] on input "Search customers input" at bounding box center [316, 35] width 200 height 10
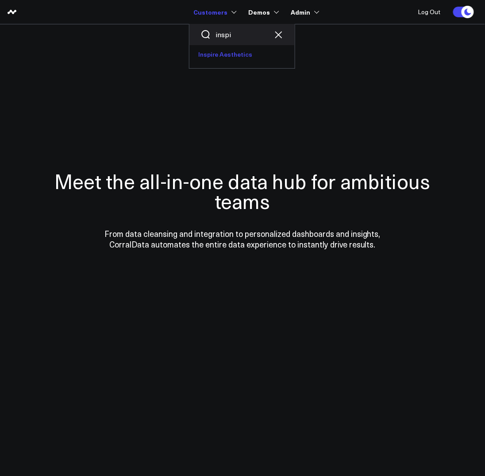
type input "inspi"
click at [228, 50] on link "Inspire Aesthetics" at bounding box center [241, 54] width 105 height 19
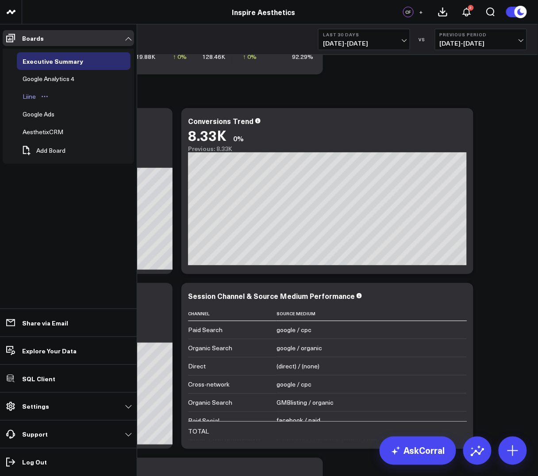
scroll to position [1610, 0]
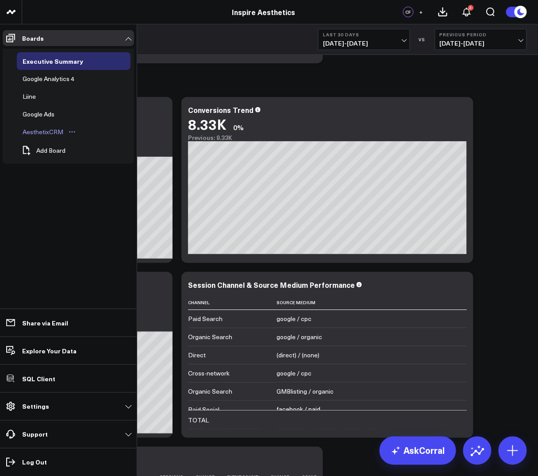
click at [39, 127] on div "AesthetixCRM" at bounding box center [42, 132] width 45 height 11
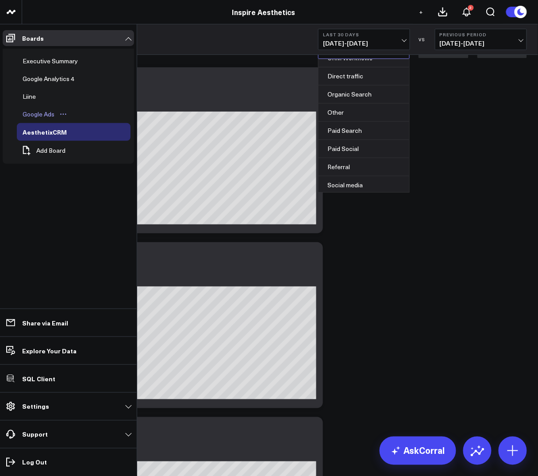
scroll to position [29, 0]
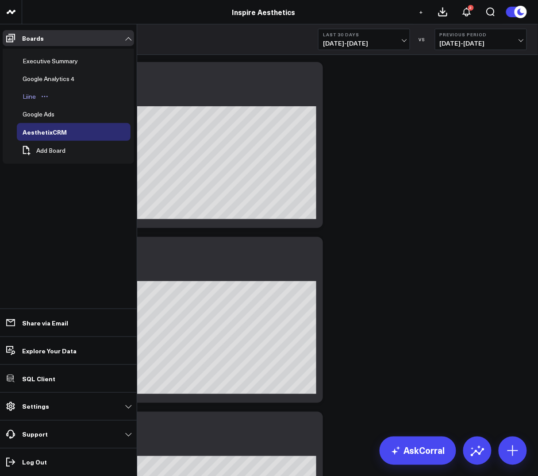
click at [31, 96] on div "Liine" at bounding box center [29, 96] width 18 height 11
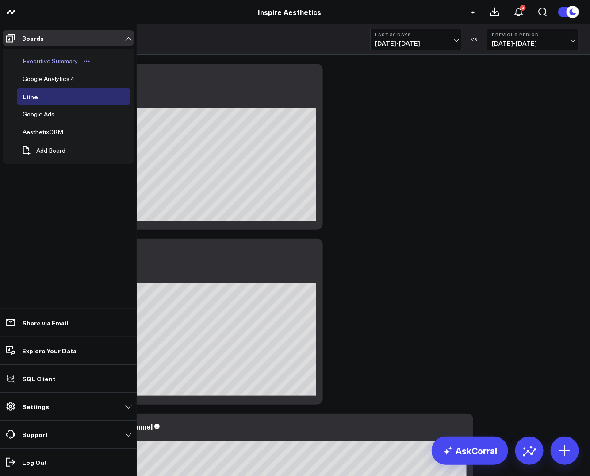
click at [42, 60] on div "Executive Summary" at bounding box center [50, 61] width 60 height 11
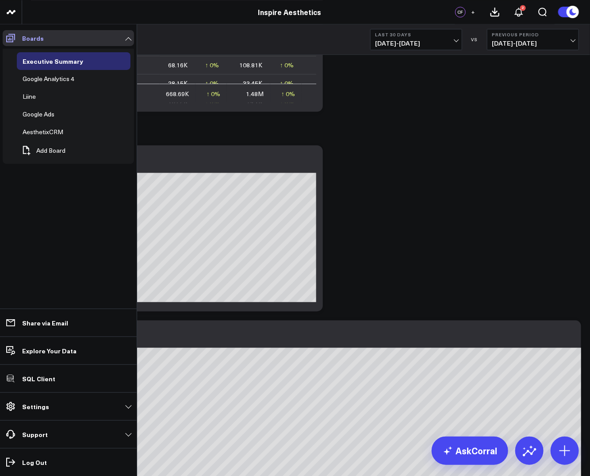
scroll to position [2353, 0]
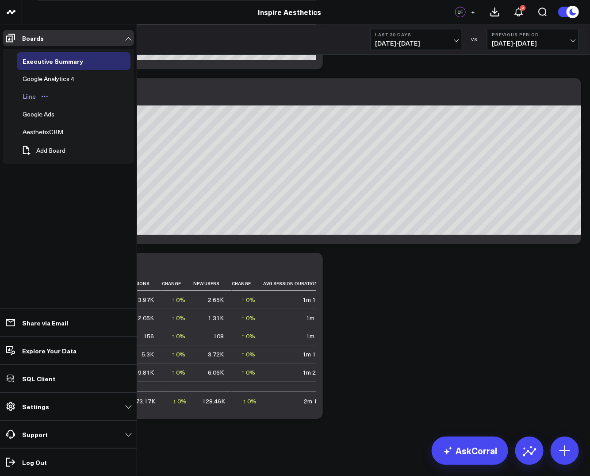
click at [24, 96] on div "Liine" at bounding box center [29, 96] width 18 height 11
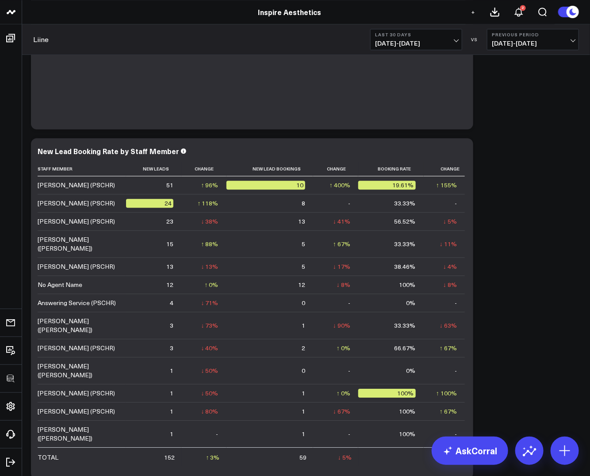
scroll to position [860, 0]
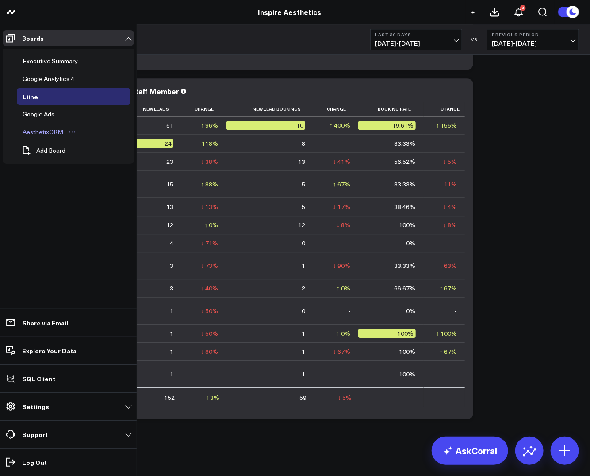
click at [37, 129] on div "AesthetixCRM" at bounding box center [42, 132] width 45 height 11
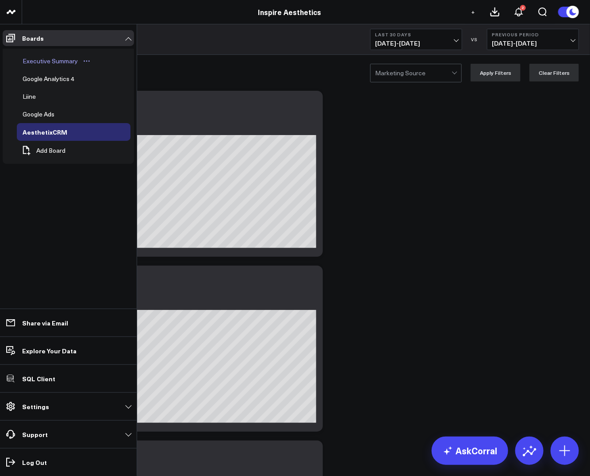
click at [33, 62] on div "Executive Summary" at bounding box center [50, 61] width 60 height 11
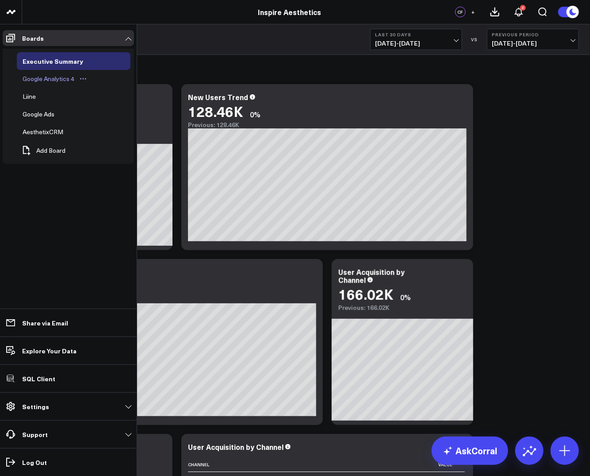
scroll to position [57, 0]
